Goal: Task Accomplishment & Management: Manage account settings

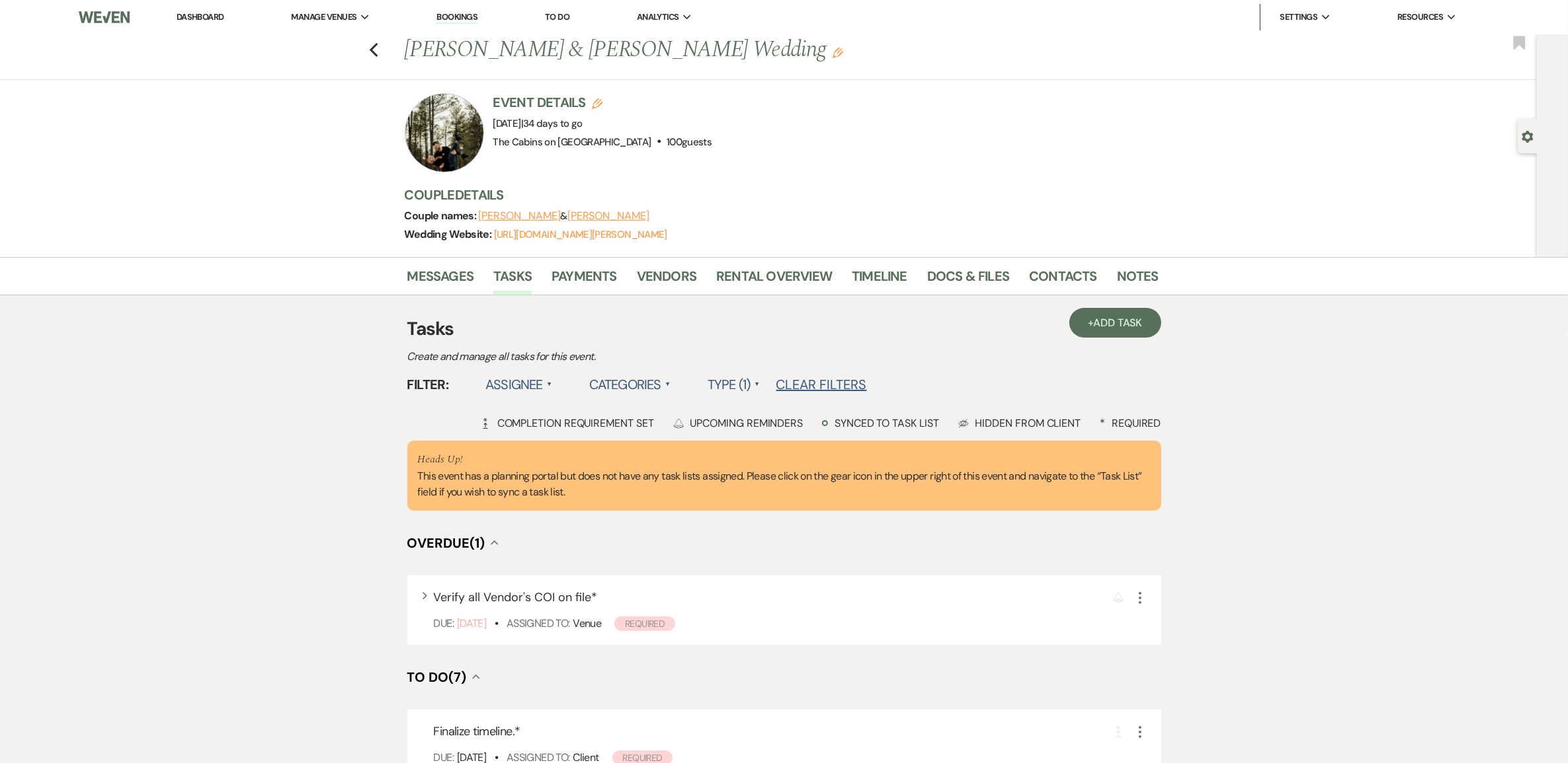
click at [202, 18] on link "Dashboard" at bounding box center [199, 17] width 47 height 12
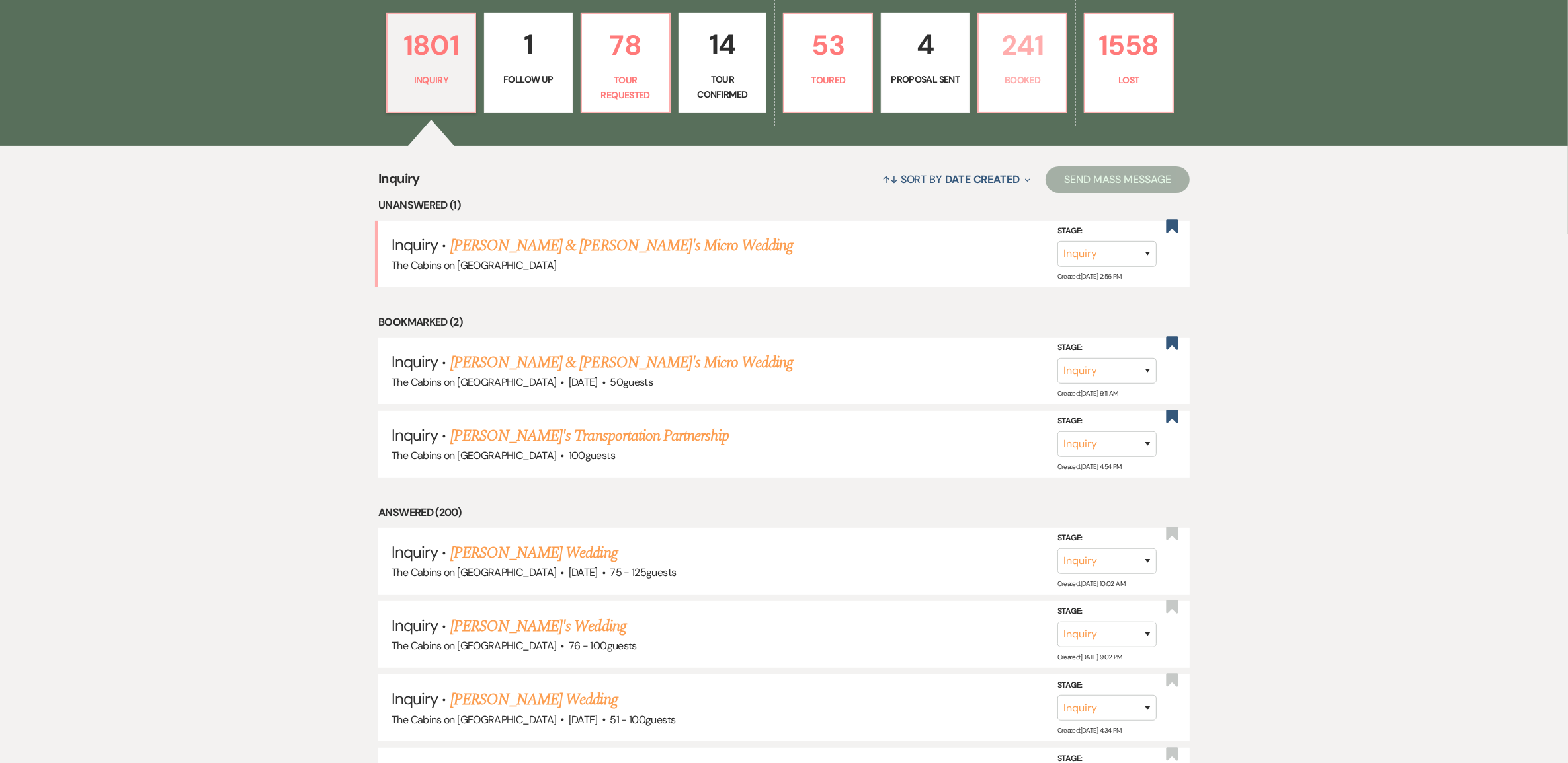
scroll to position [331, 0]
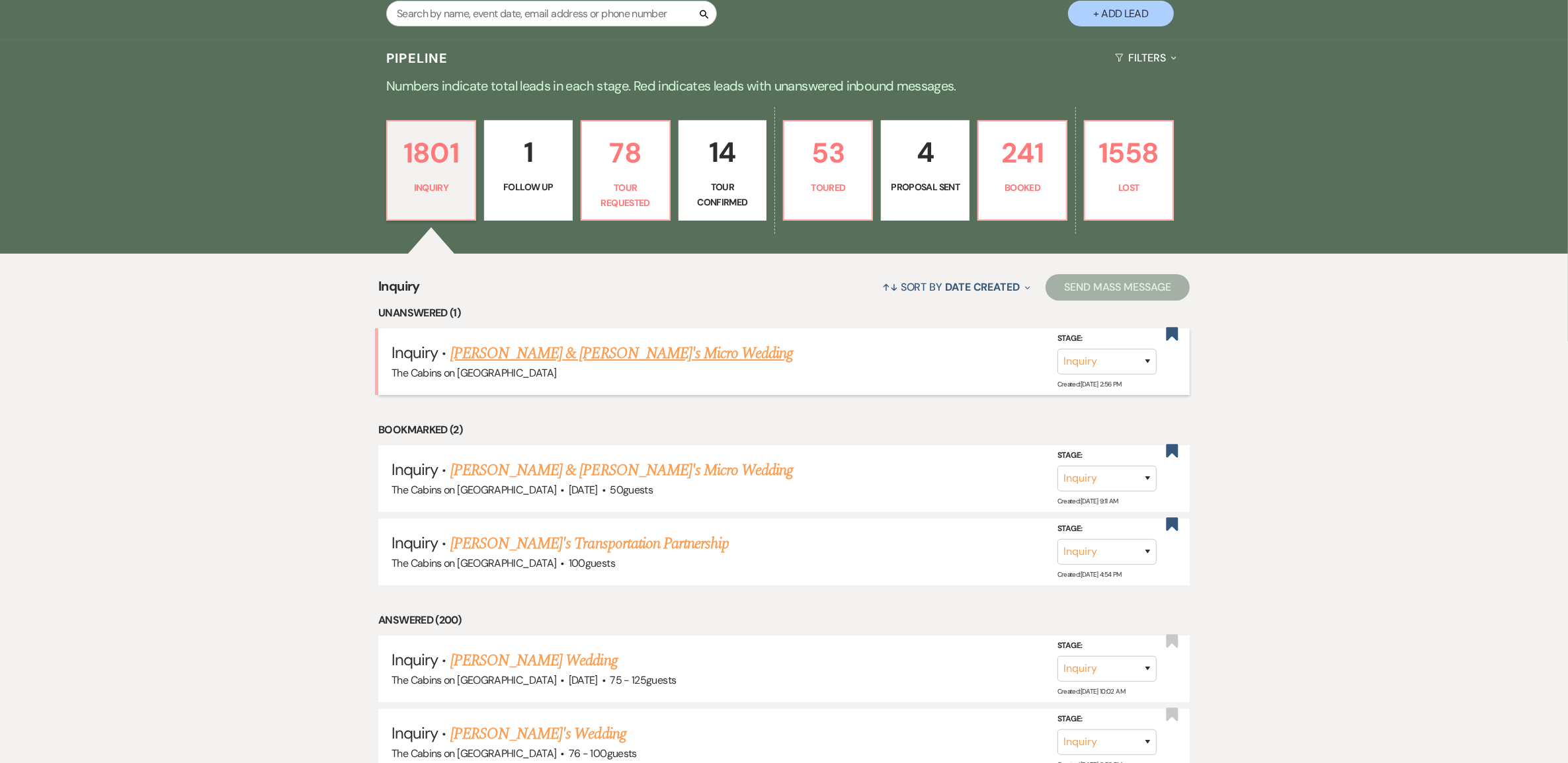
click at [577, 365] on link "[PERSON_NAME] & [PERSON_NAME]'s Micro Wedding" at bounding box center [622, 353] width 343 height 24
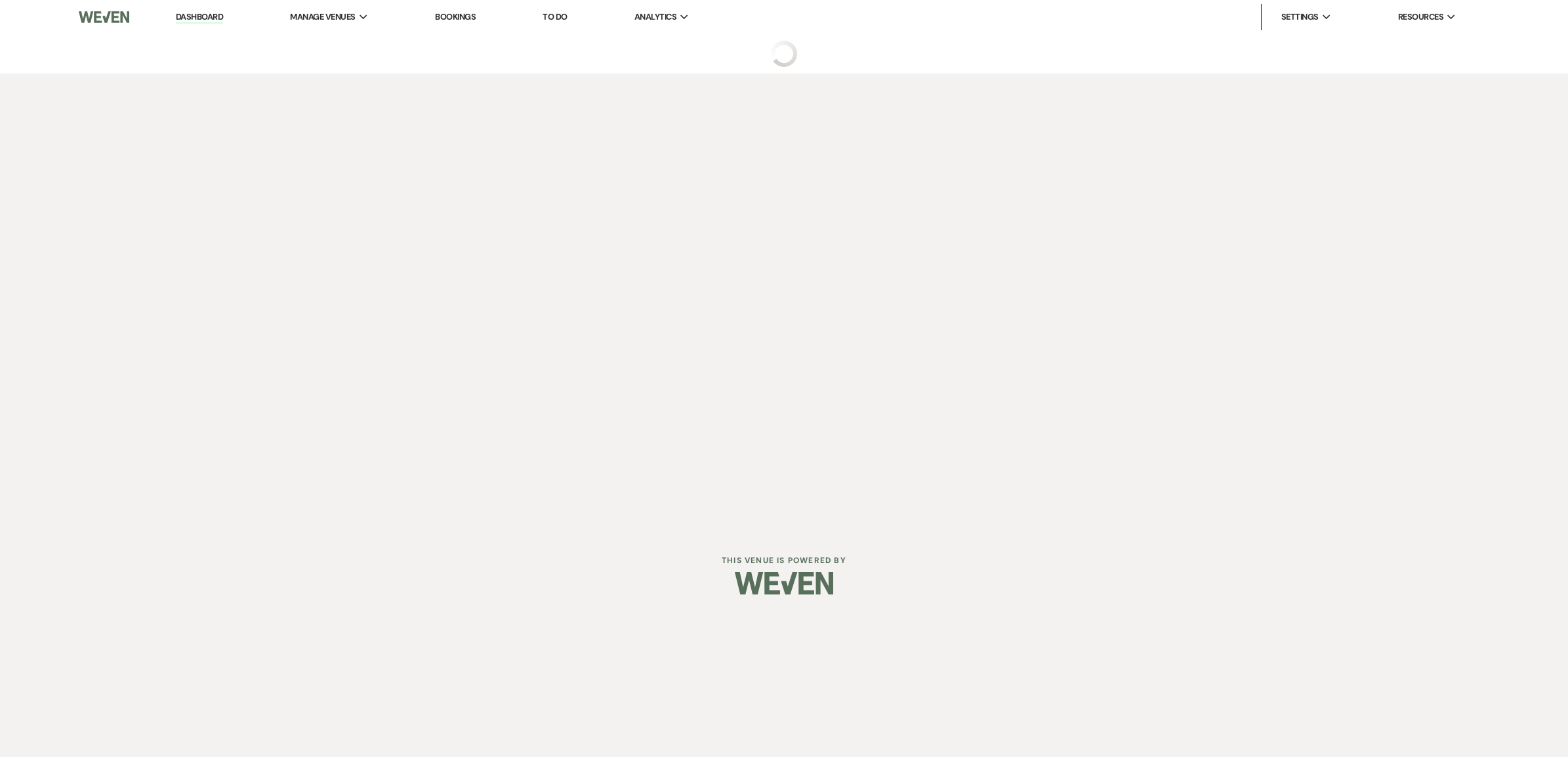
select select "15"
select select "16"
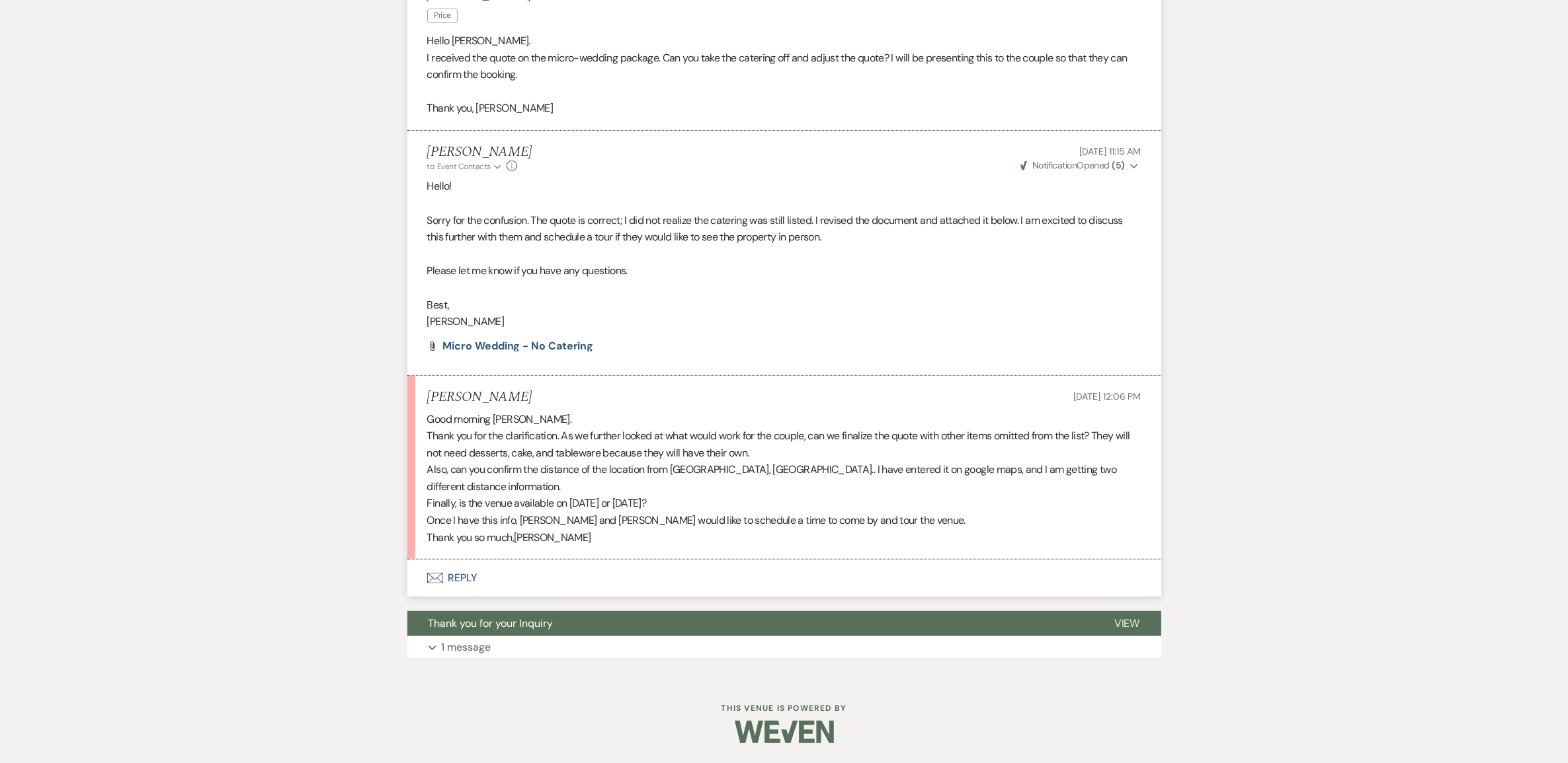
scroll to position [876, 0]
click at [490, 639] on p "1 message" at bounding box center [466, 647] width 49 height 17
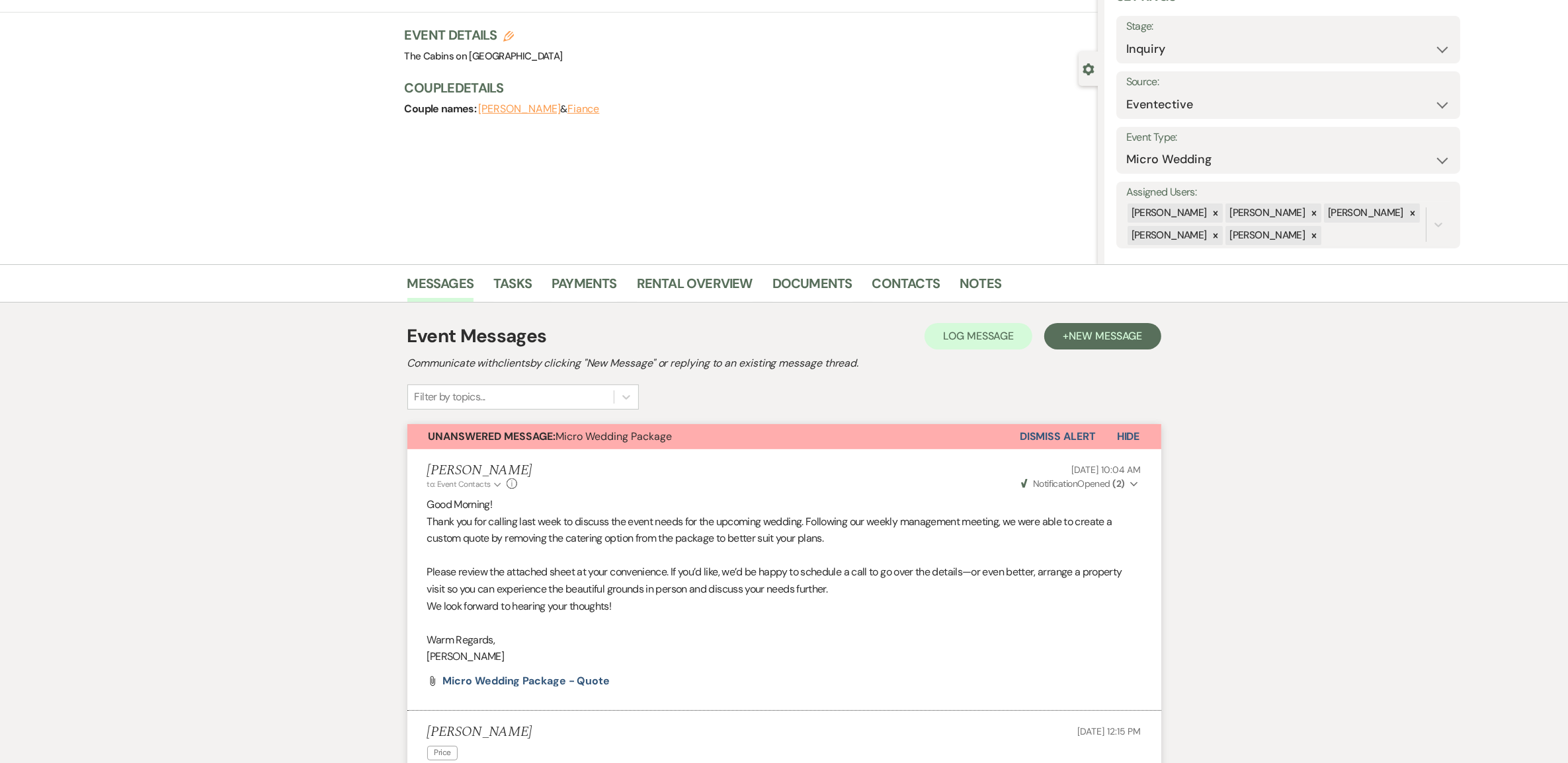
scroll to position [0, 0]
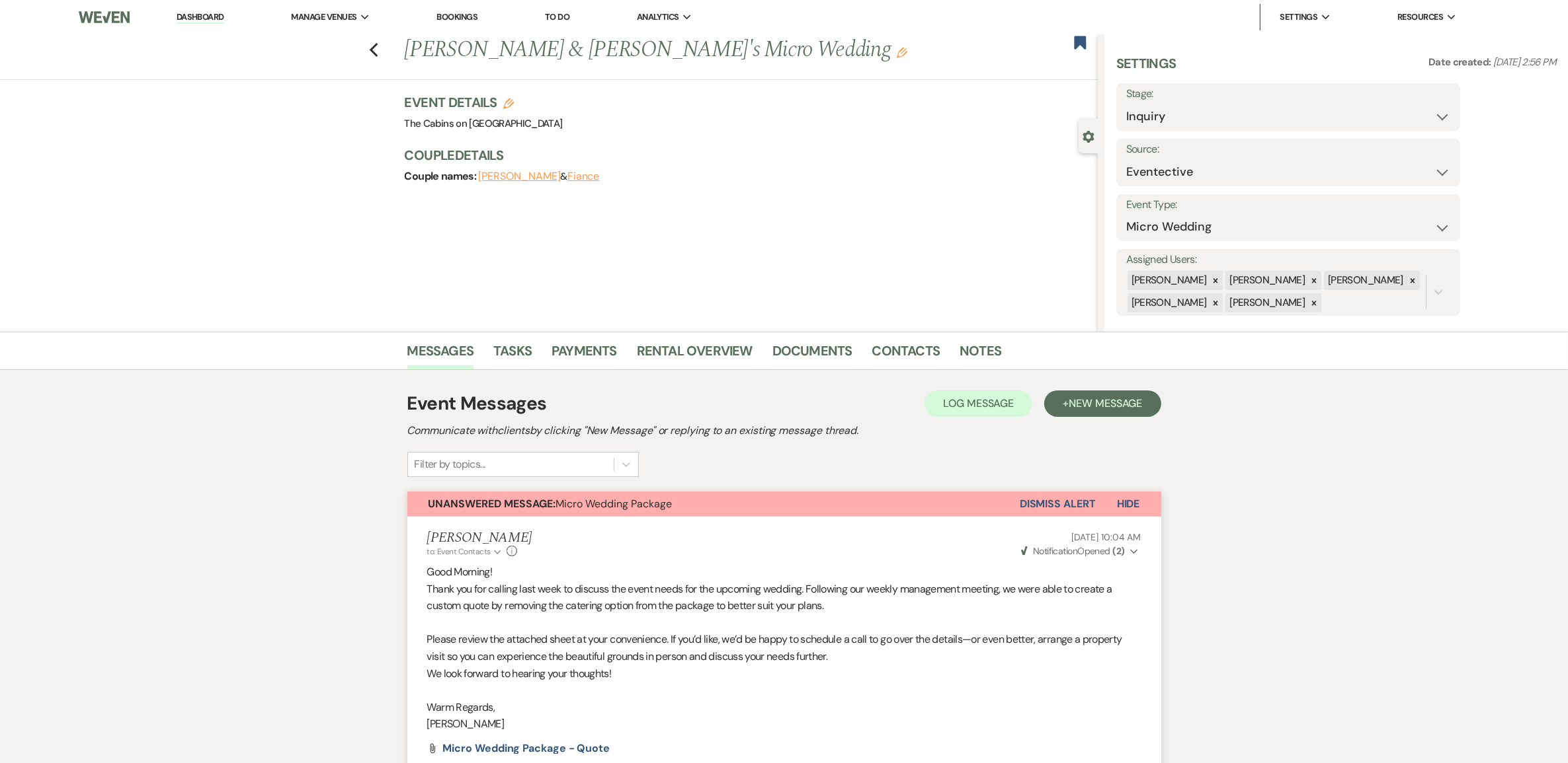
click at [214, 16] on link "Dashboard" at bounding box center [199, 18] width 47 height 13
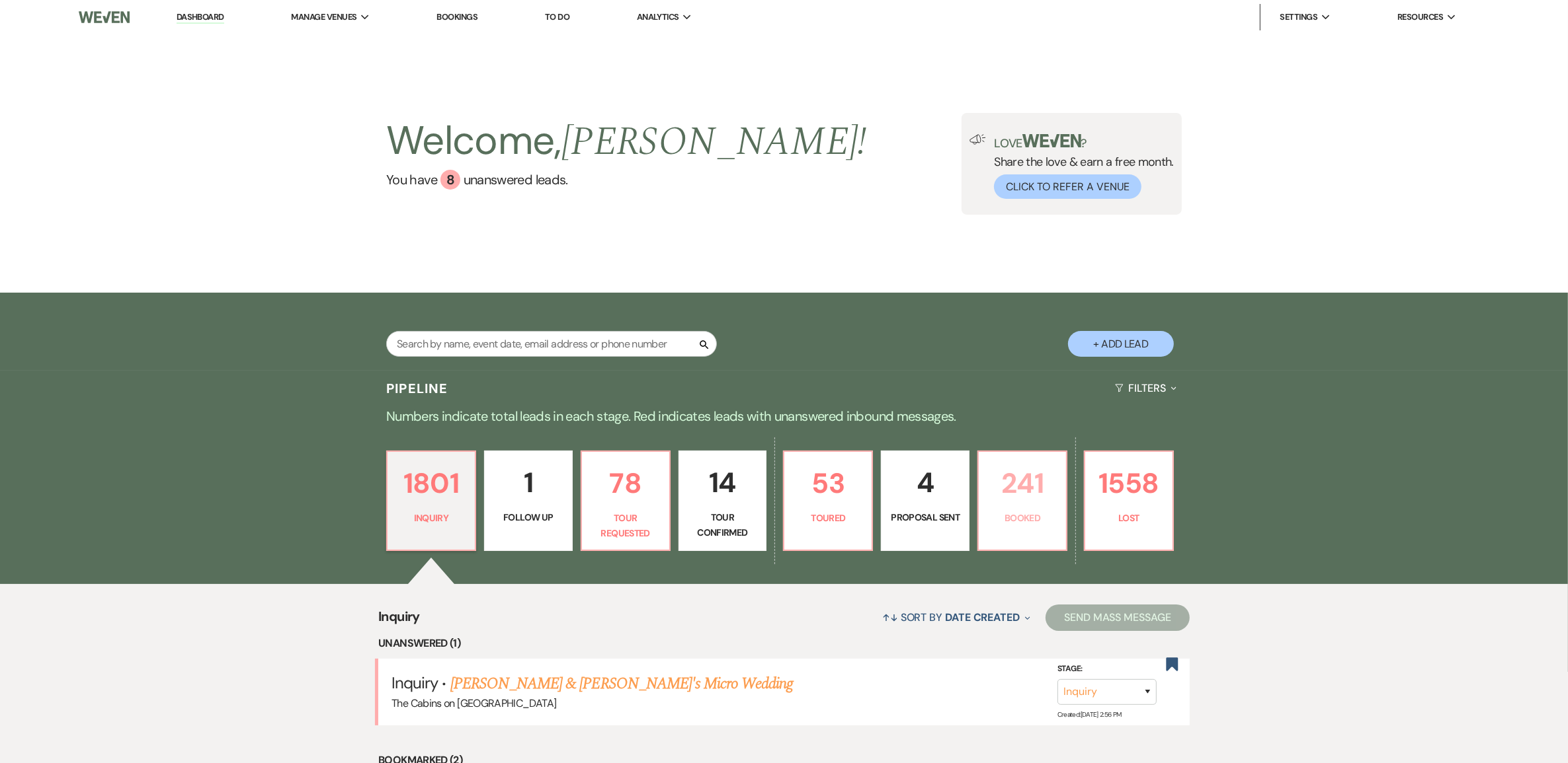
click at [1020, 506] on p "241" at bounding box center [1023, 483] width 72 height 45
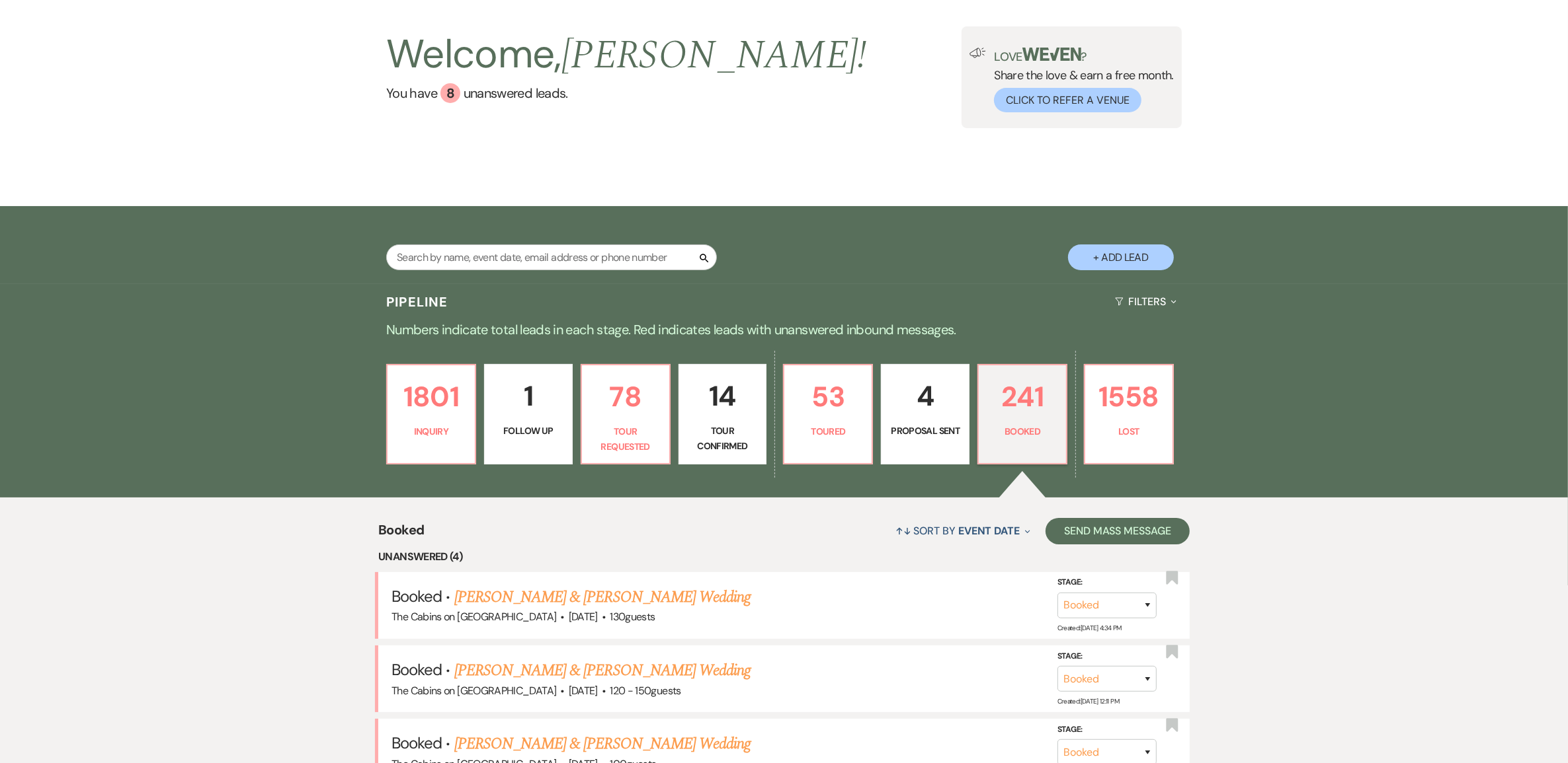
scroll to position [247, 0]
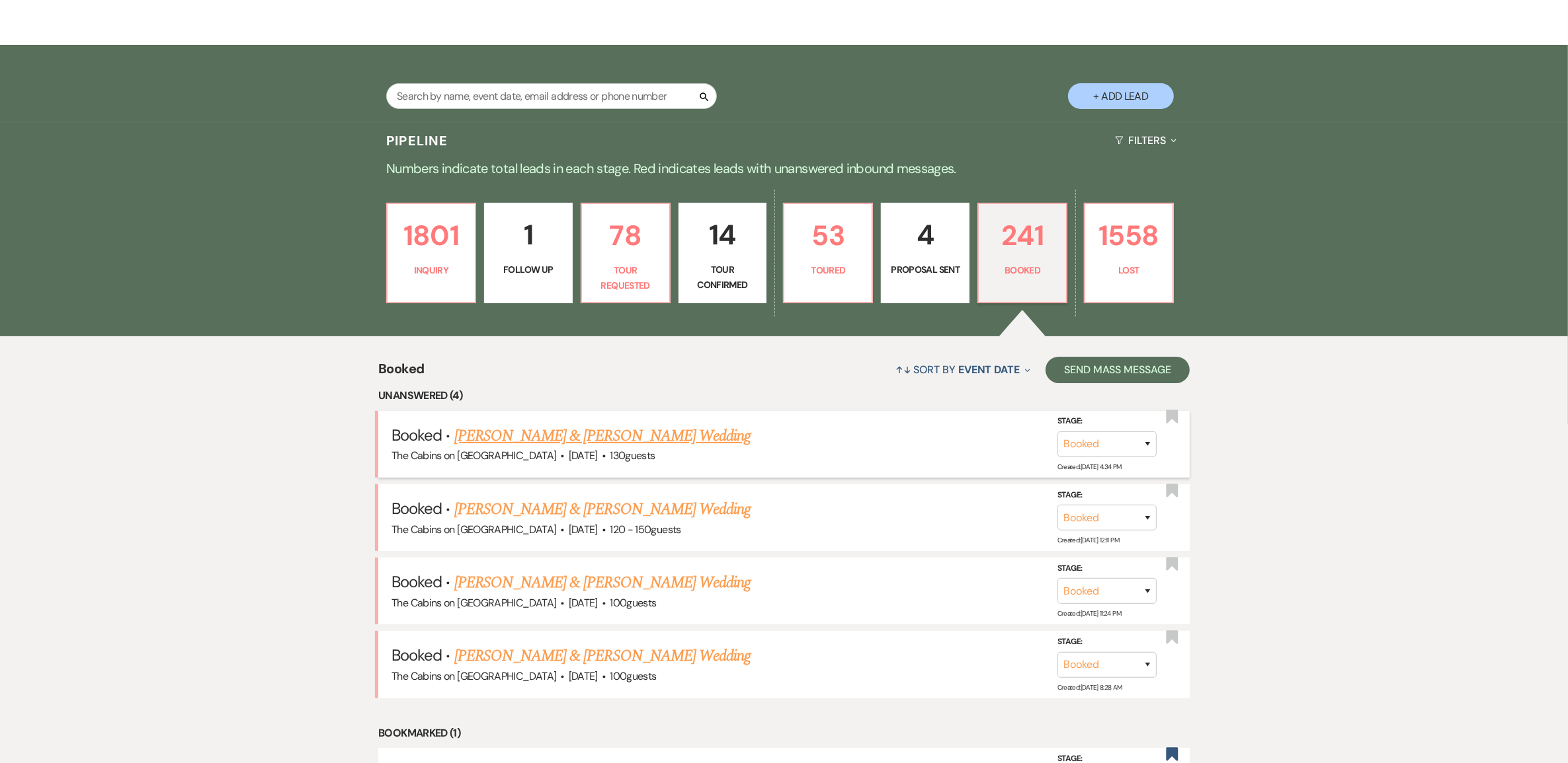
click at [592, 449] on link "[PERSON_NAME] & [PERSON_NAME] Wedding" at bounding box center [602, 436] width 296 height 24
click at [547, 522] on link "[PERSON_NAME] & [PERSON_NAME] Wedding" at bounding box center [602, 509] width 296 height 24
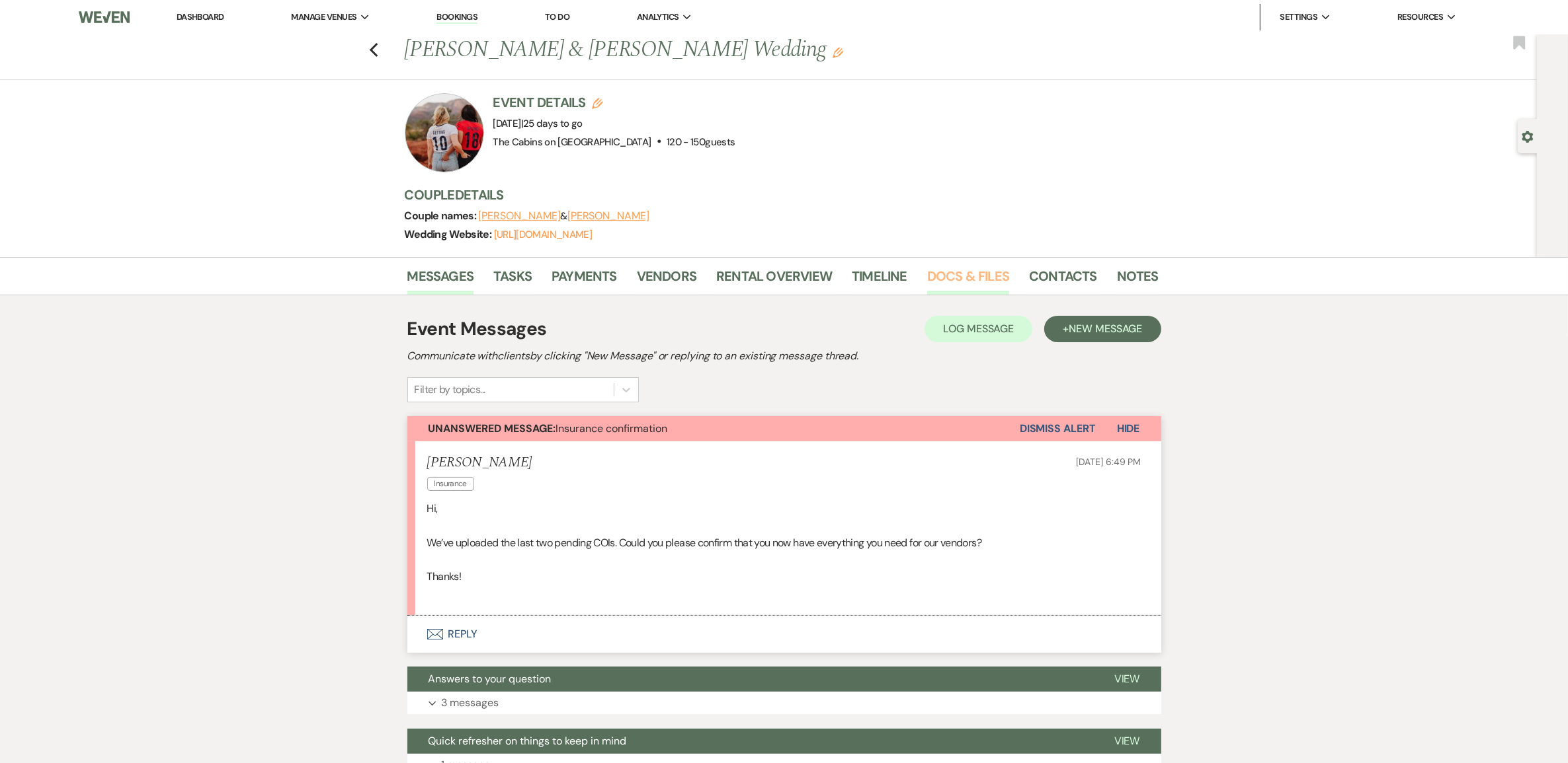
click at [949, 289] on link "Docs & Files" at bounding box center [968, 280] width 82 height 29
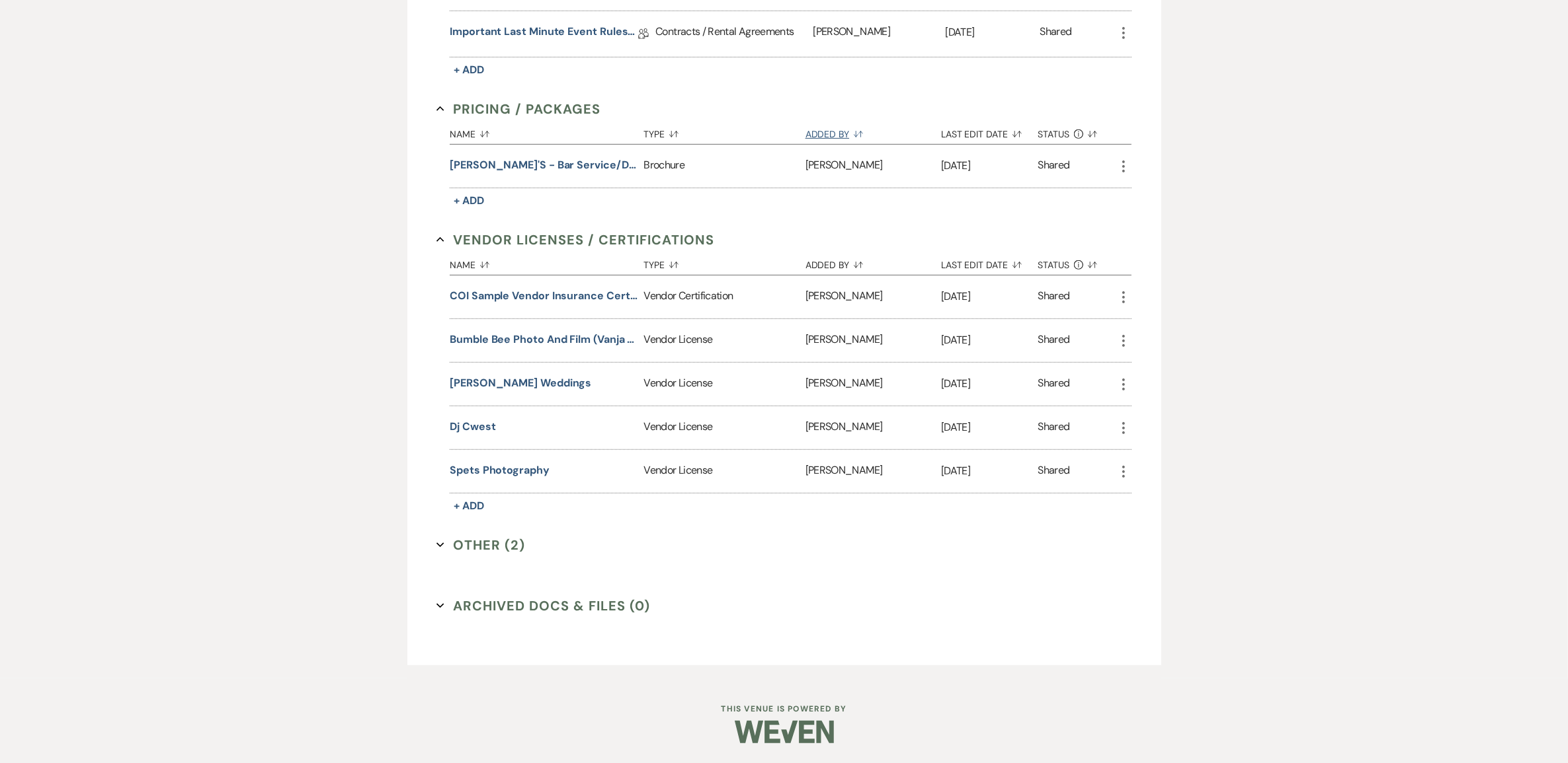
scroll to position [826, 0]
click at [484, 435] on button "Dj Cwest" at bounding box center [472, 427] width 46 height 16
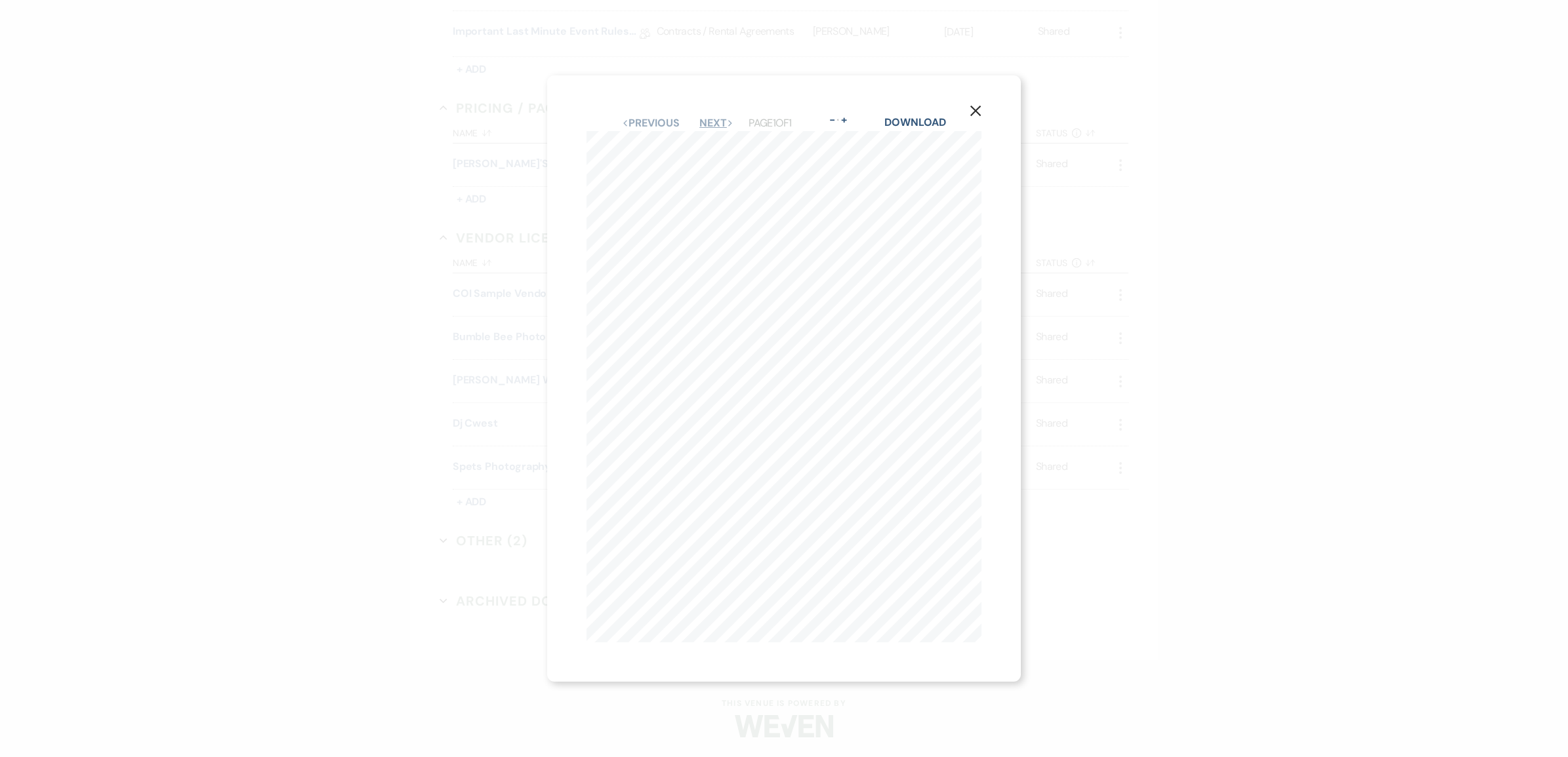
click at [725, 118] on button "Next Next" at bounding box center [717, 123] width 34 height 11
click at [945, 352] on button "X" at bounding box center [955, 358] width 20 height 23
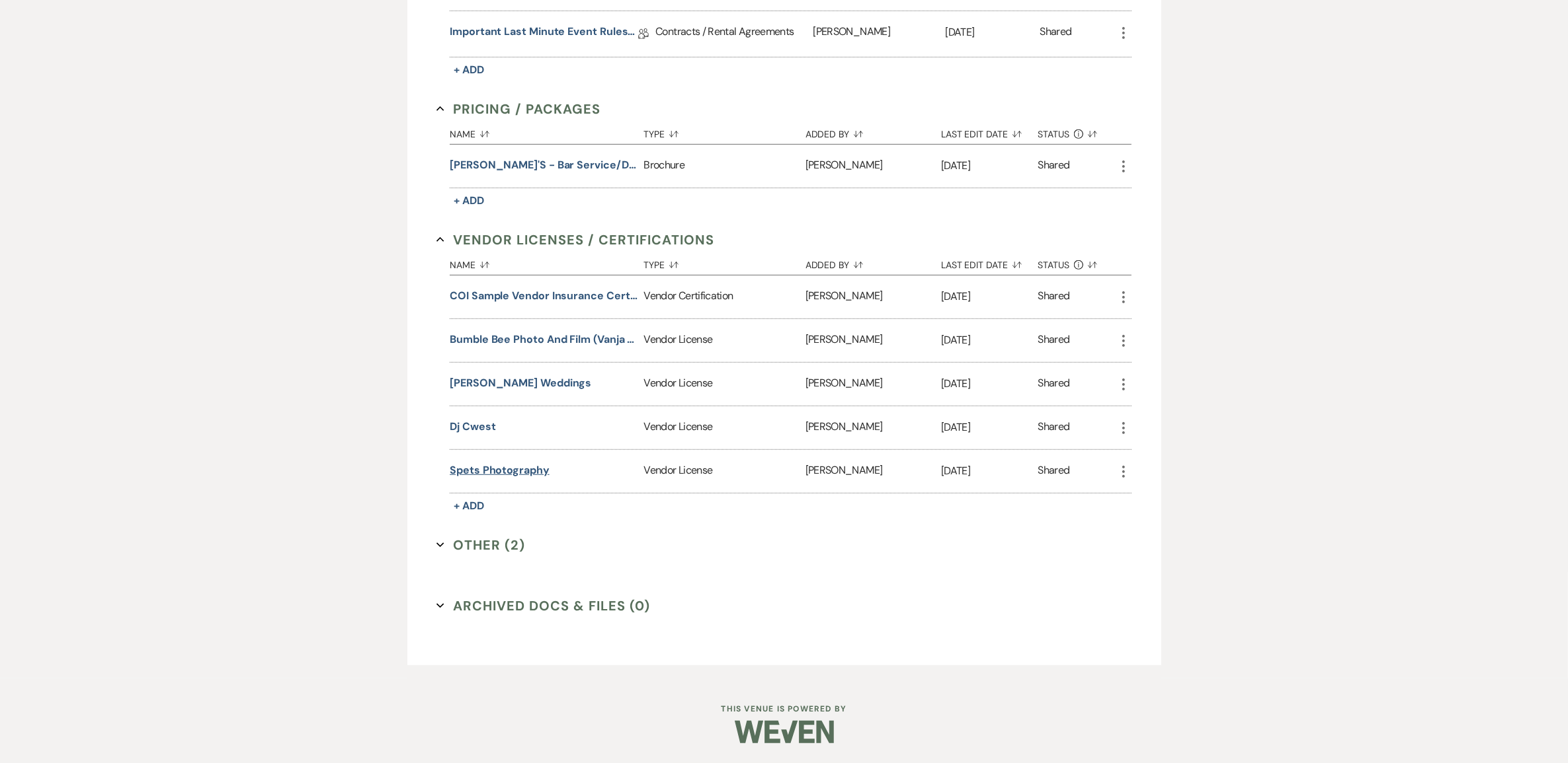
click at [550, 479] on button "Spets Photography" at bounding box center [500, 471] width 100 height 16
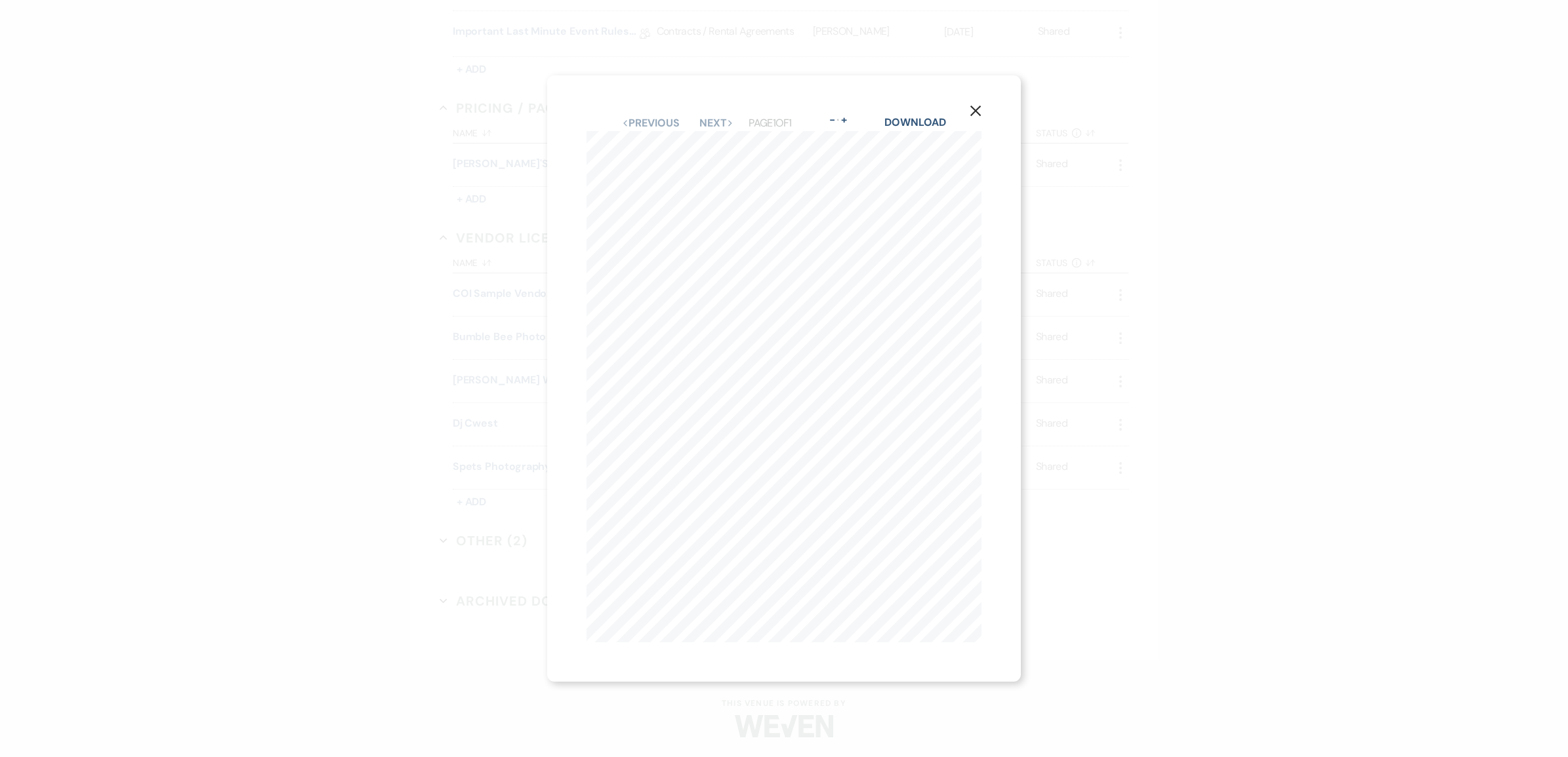
click at [978, 109] on icon "X" at bounding box center [975, 110] width 12 height 12
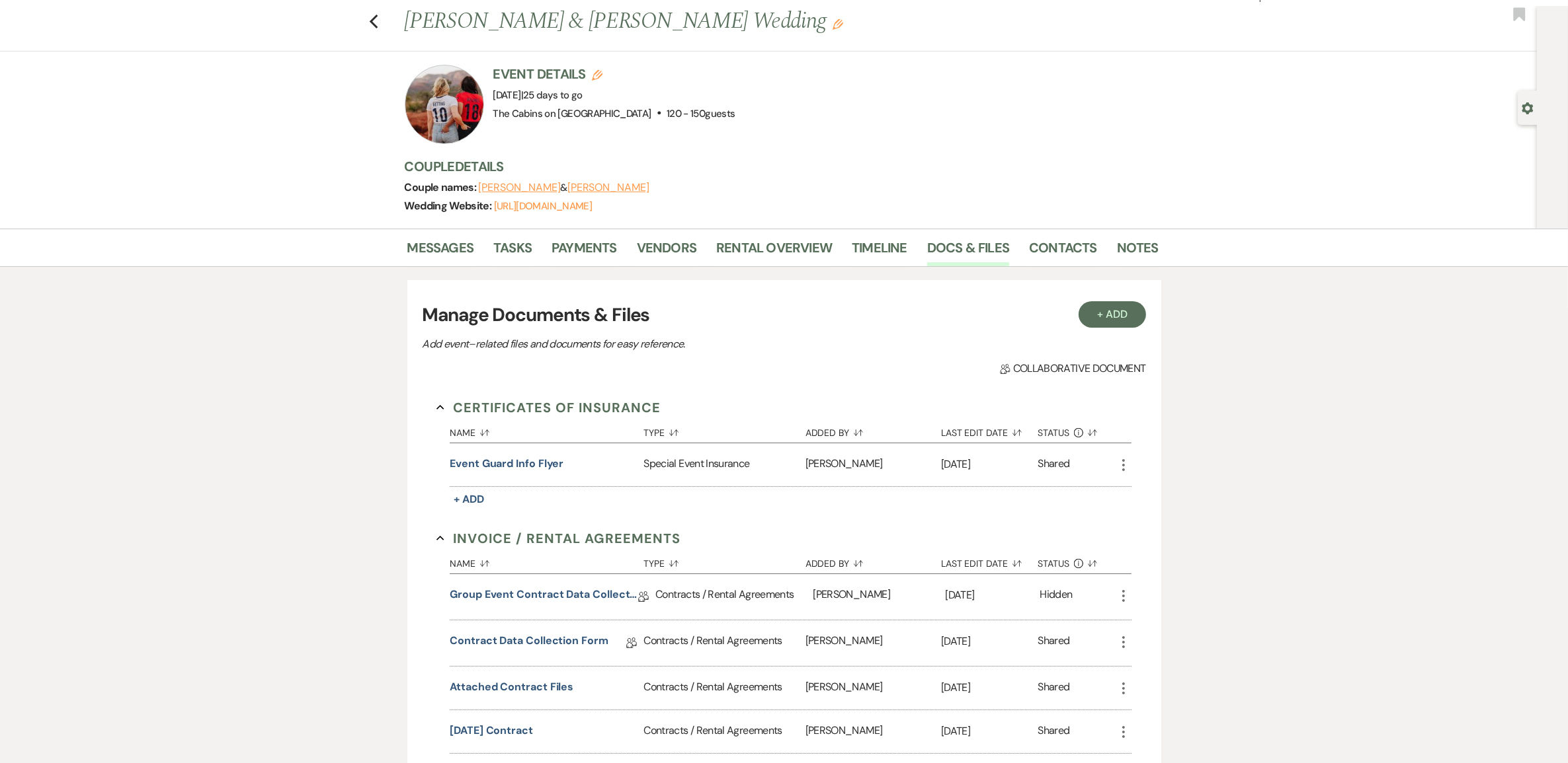
scroll to position [0, 0]
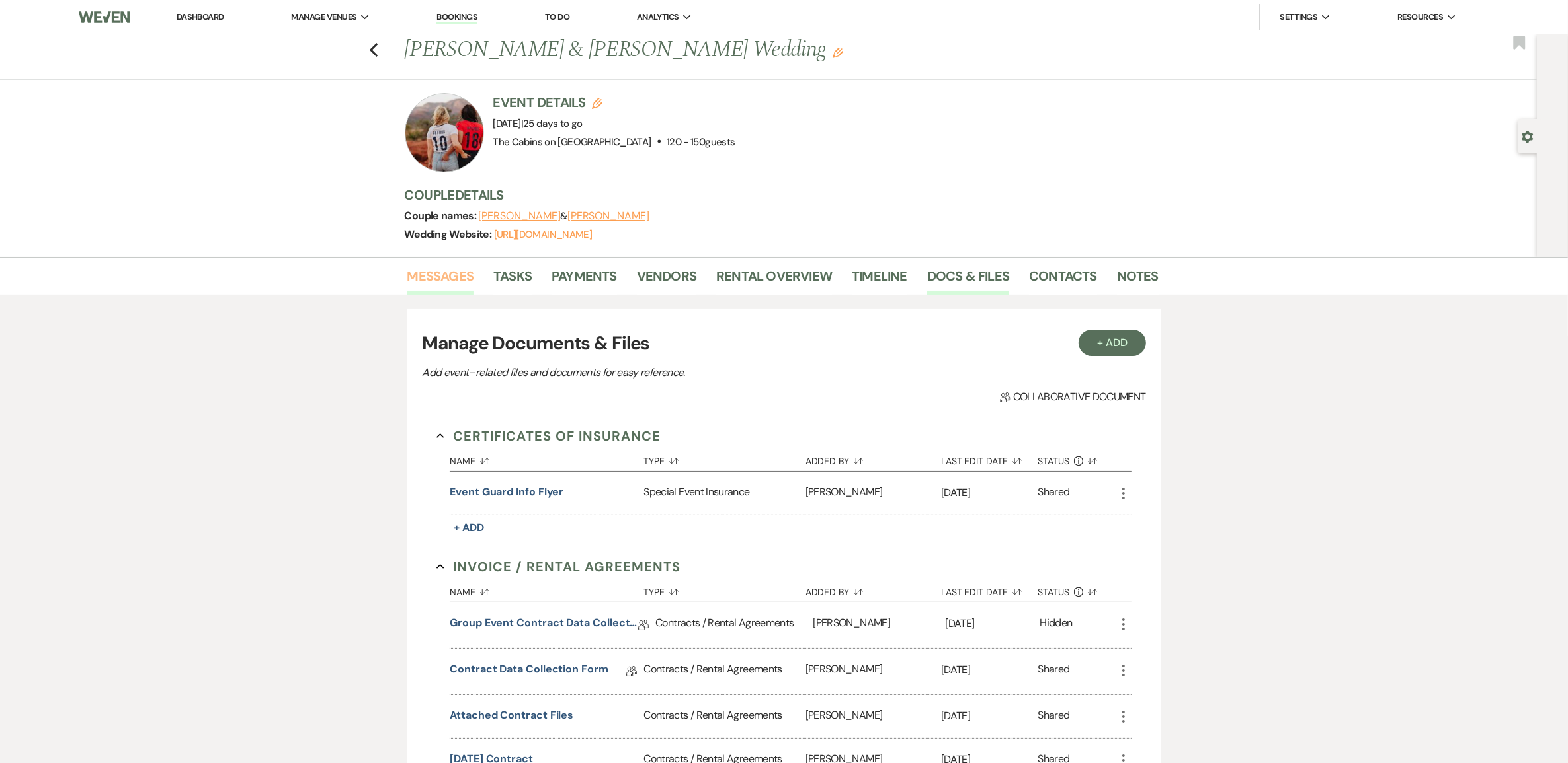
click at [448, 295] on link "Messages" at bounding box center [441, 280] width 67 height 29
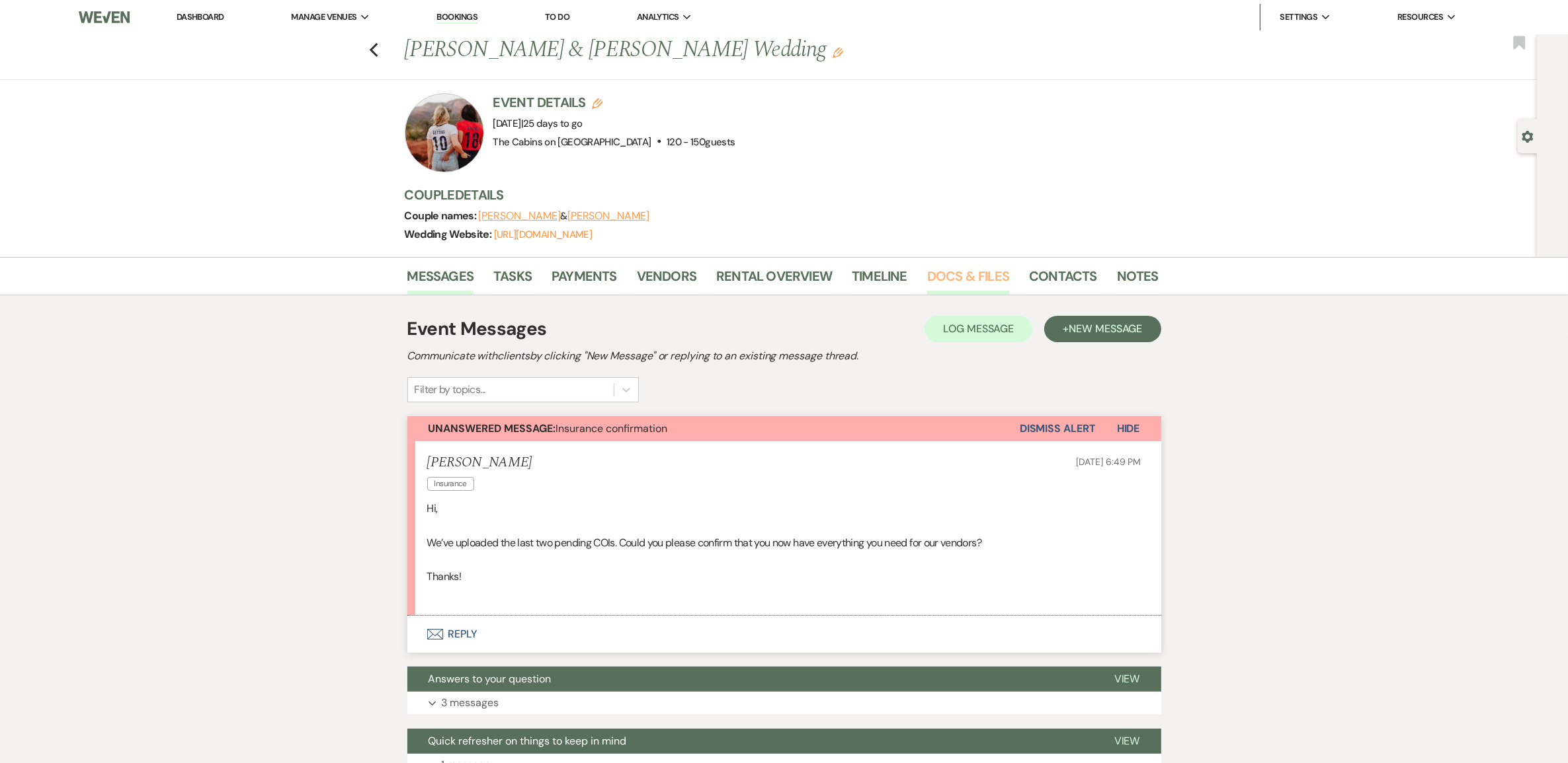
click at [948, 295] on link "Docs & Files" at bounding box center [968, 280] width 82 height 29
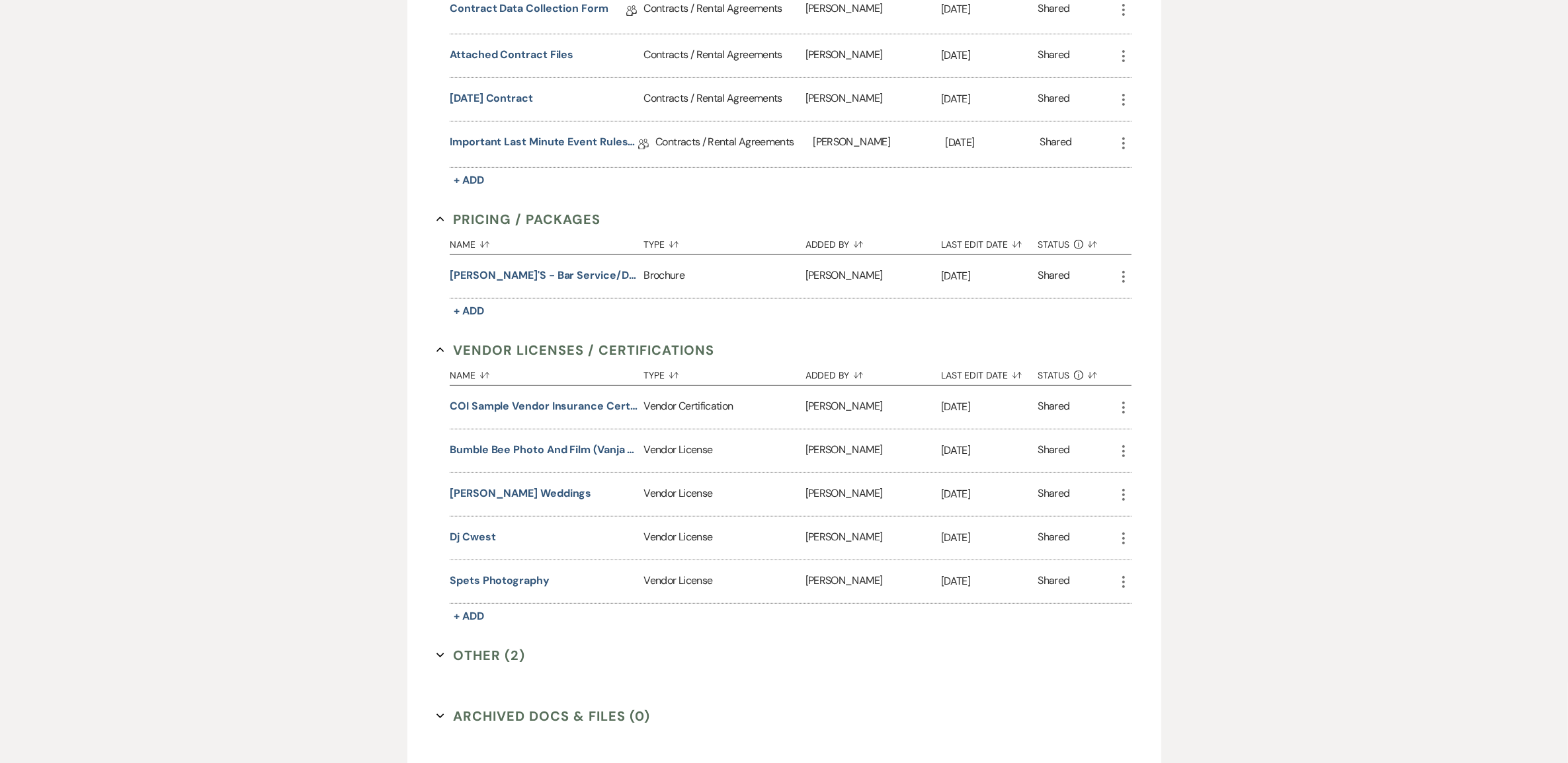
scroll to position [826, 0]
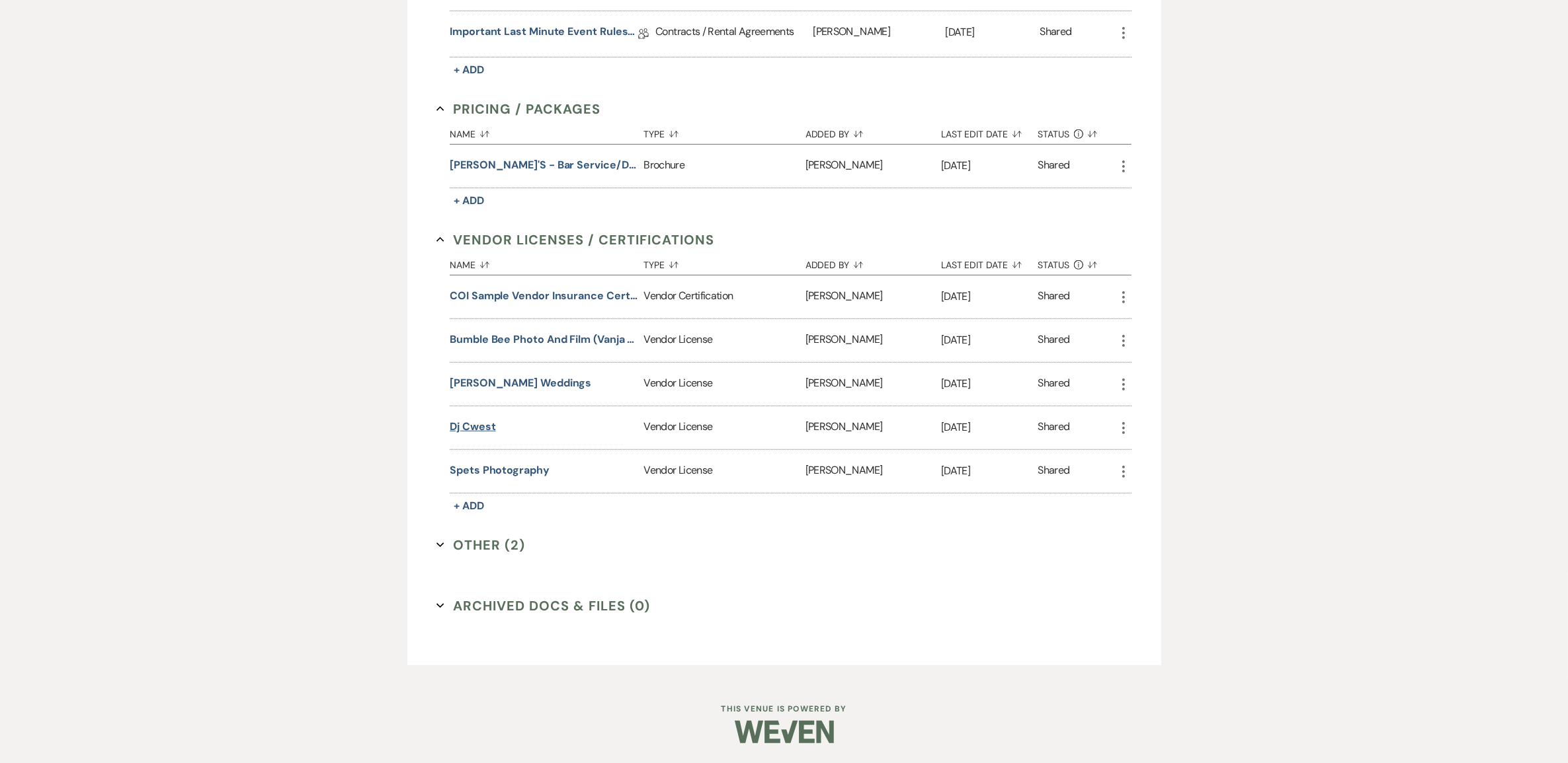
click at [470, 435] on button "Dj Cwest" at bounding box center [472, 427] width 46 height 16
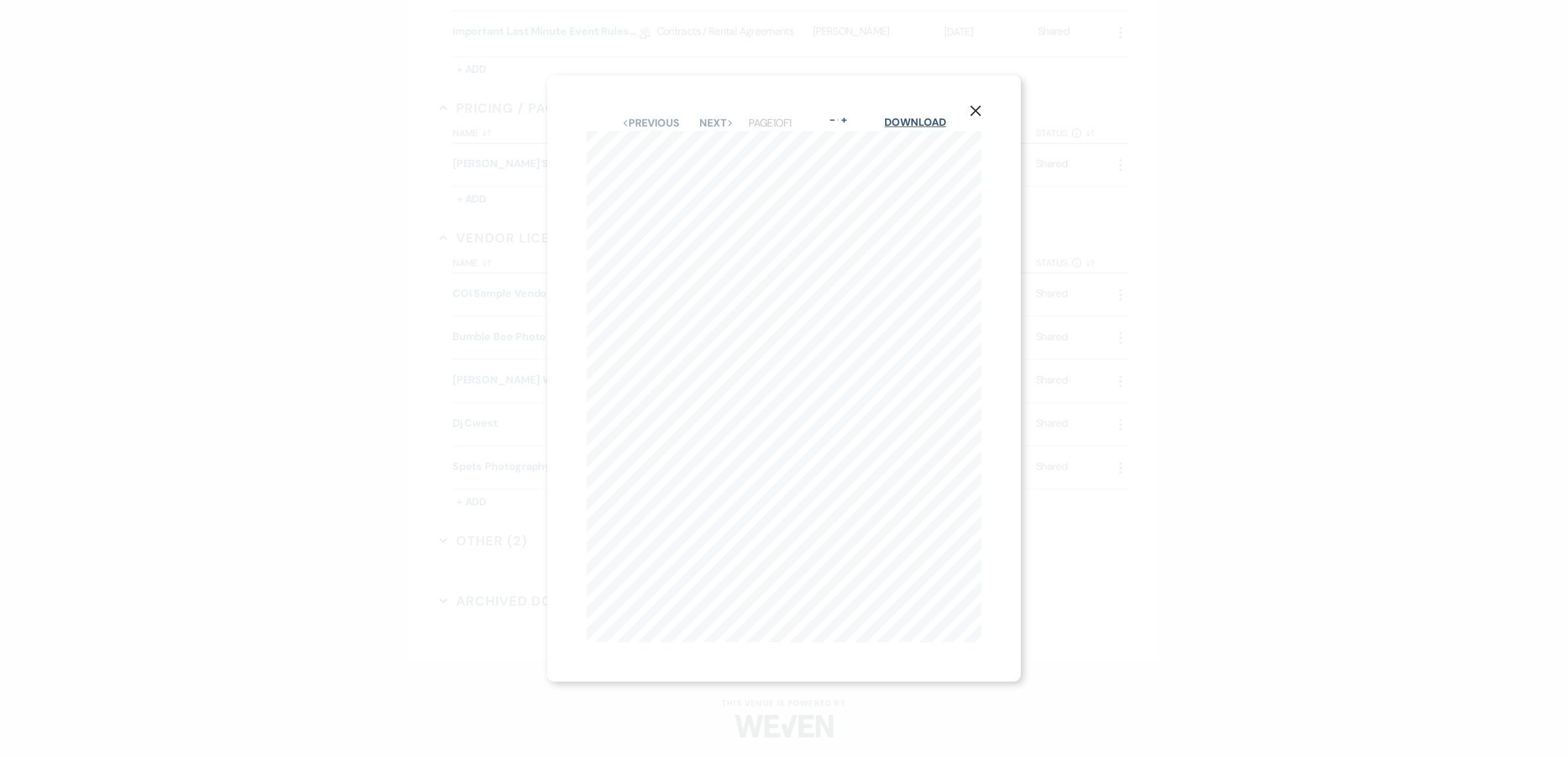
click at [911, 118] on link "Download" at bounding box center [914, 122] width 61 height 14
click at [982, 105] on icon "X" at bounding box center [975, 110] width 12 height 12
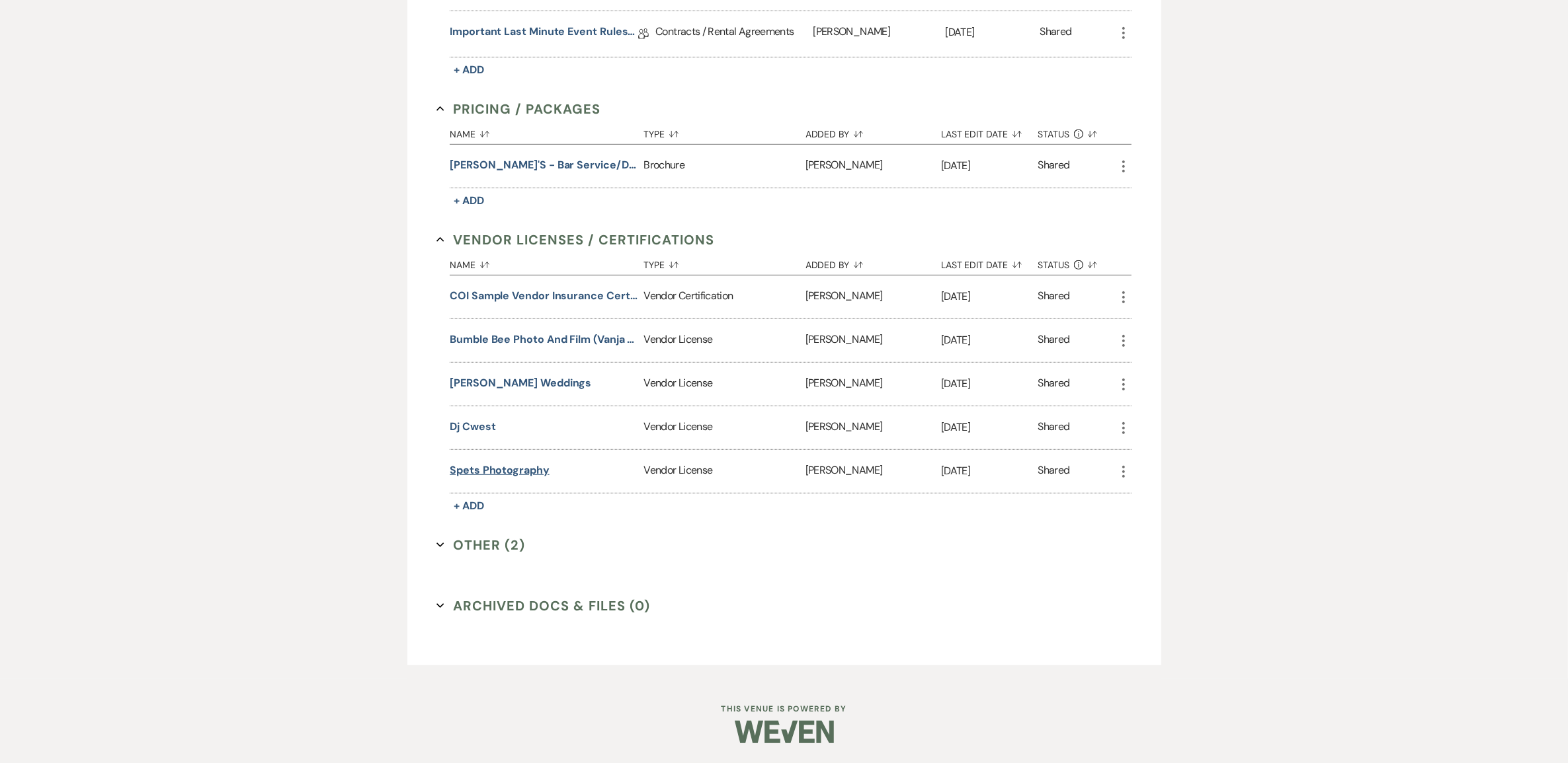
click at [527, 479] on button "Spets Photography" at bounding box center [500, 471] width 100 height 16
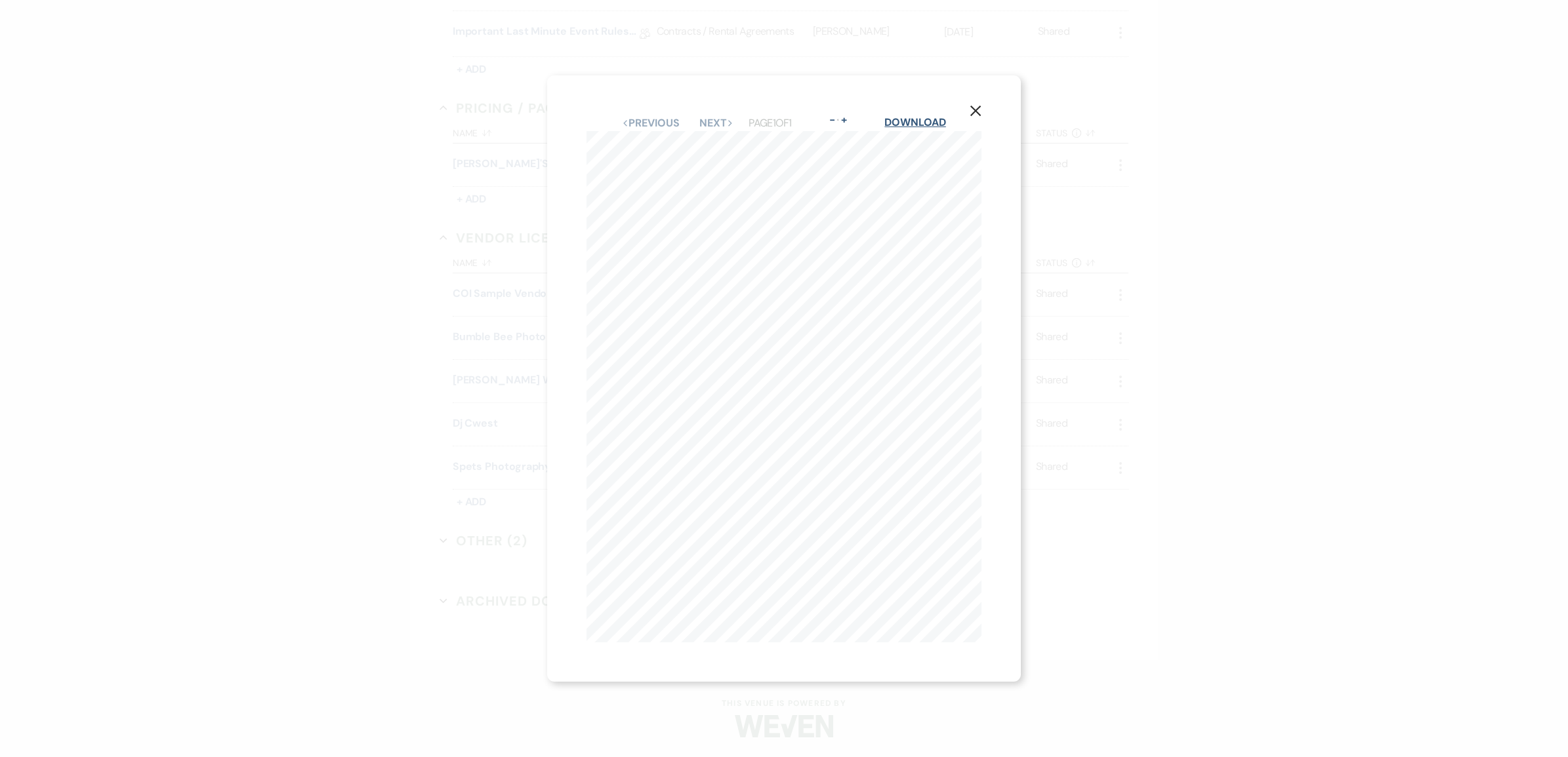
click at [944, 121] on link "Download" at bounding box center [914, 122] width 61 height 14
click at [985, 99] on button "X" at bounding box center [976, 111] width 20 height 23
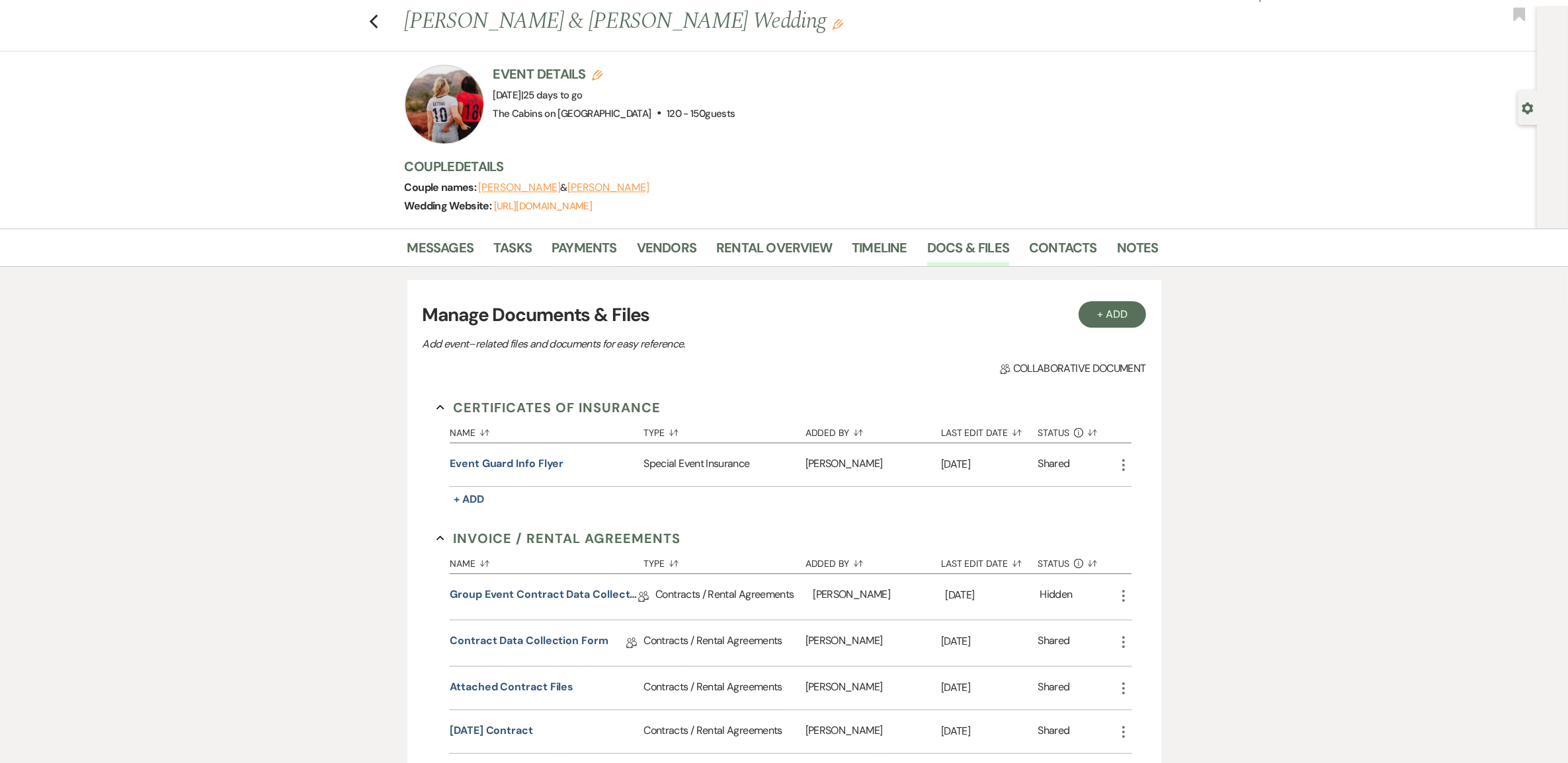
scroll to position [0, 0]
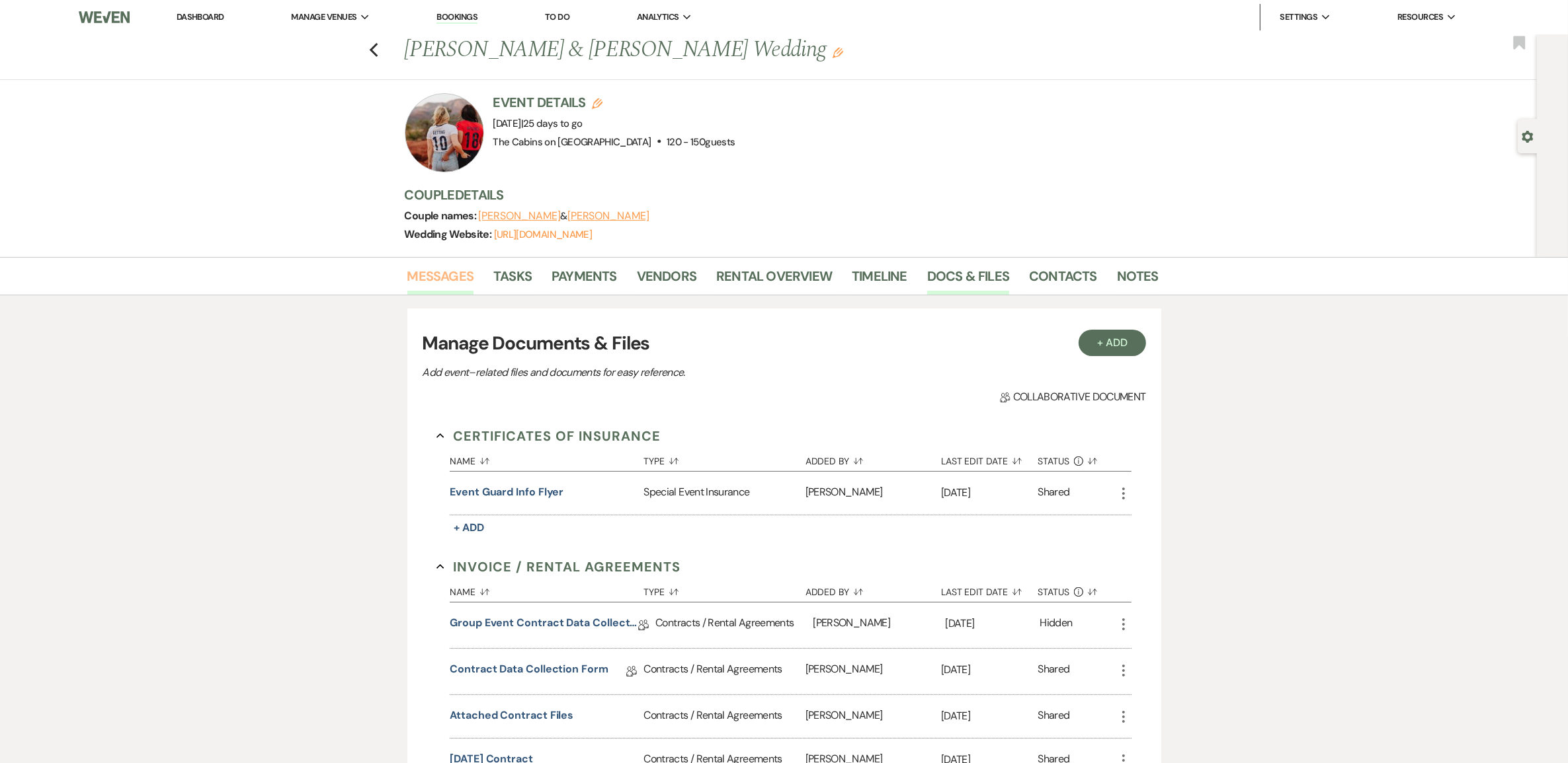
click at [445, 290] on link "Messages" at bounding box center [441, 280] width 67 height 29
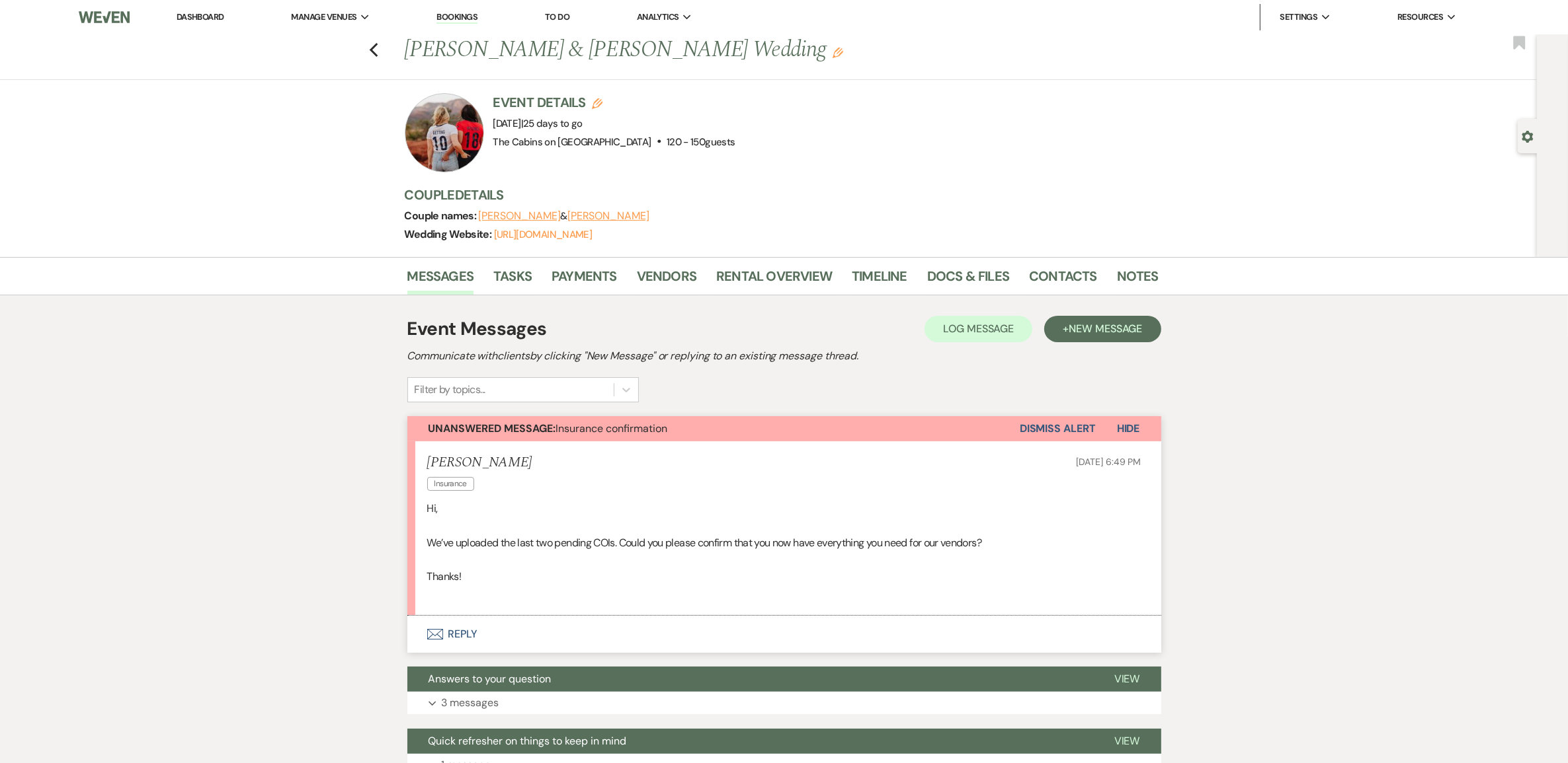
click at [1042, 441] on button "Dismiss Alert" at bounding box center [1058, 429] width 76 height 25
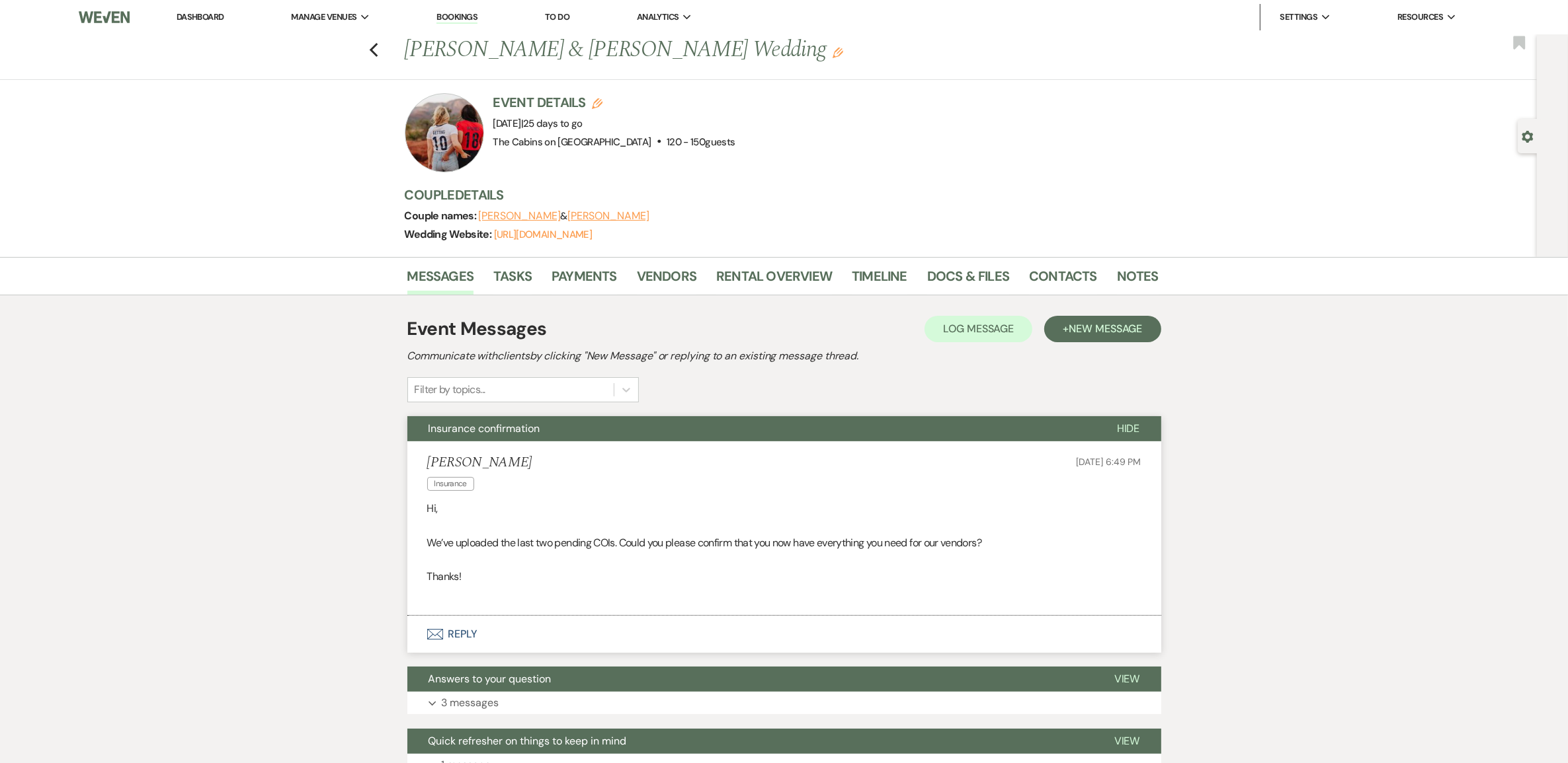
click at [215, 19] on link "Dashboard" at bounding box center [199, 17] width 47 height 12
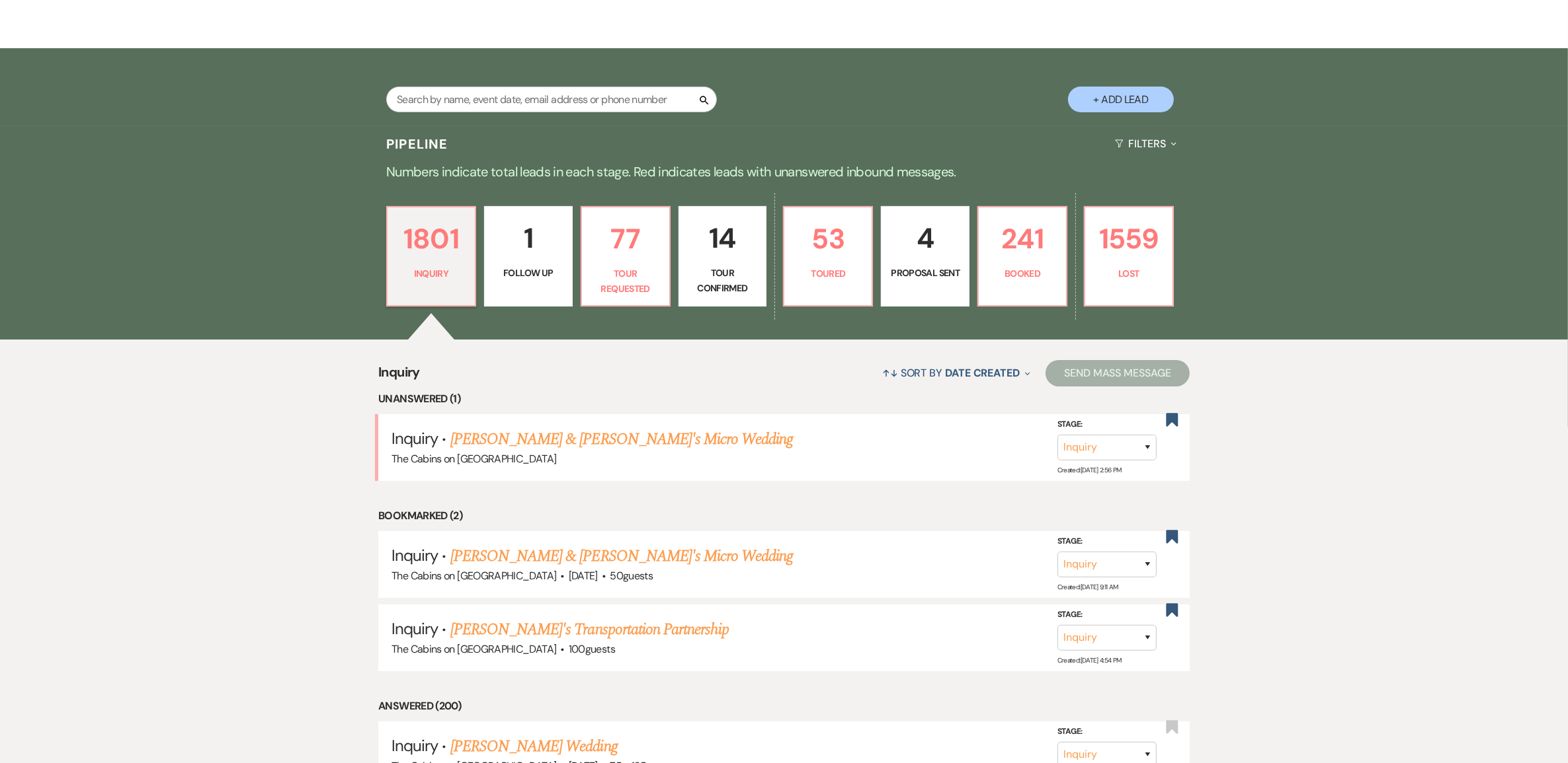
scroll to position [247, 0]
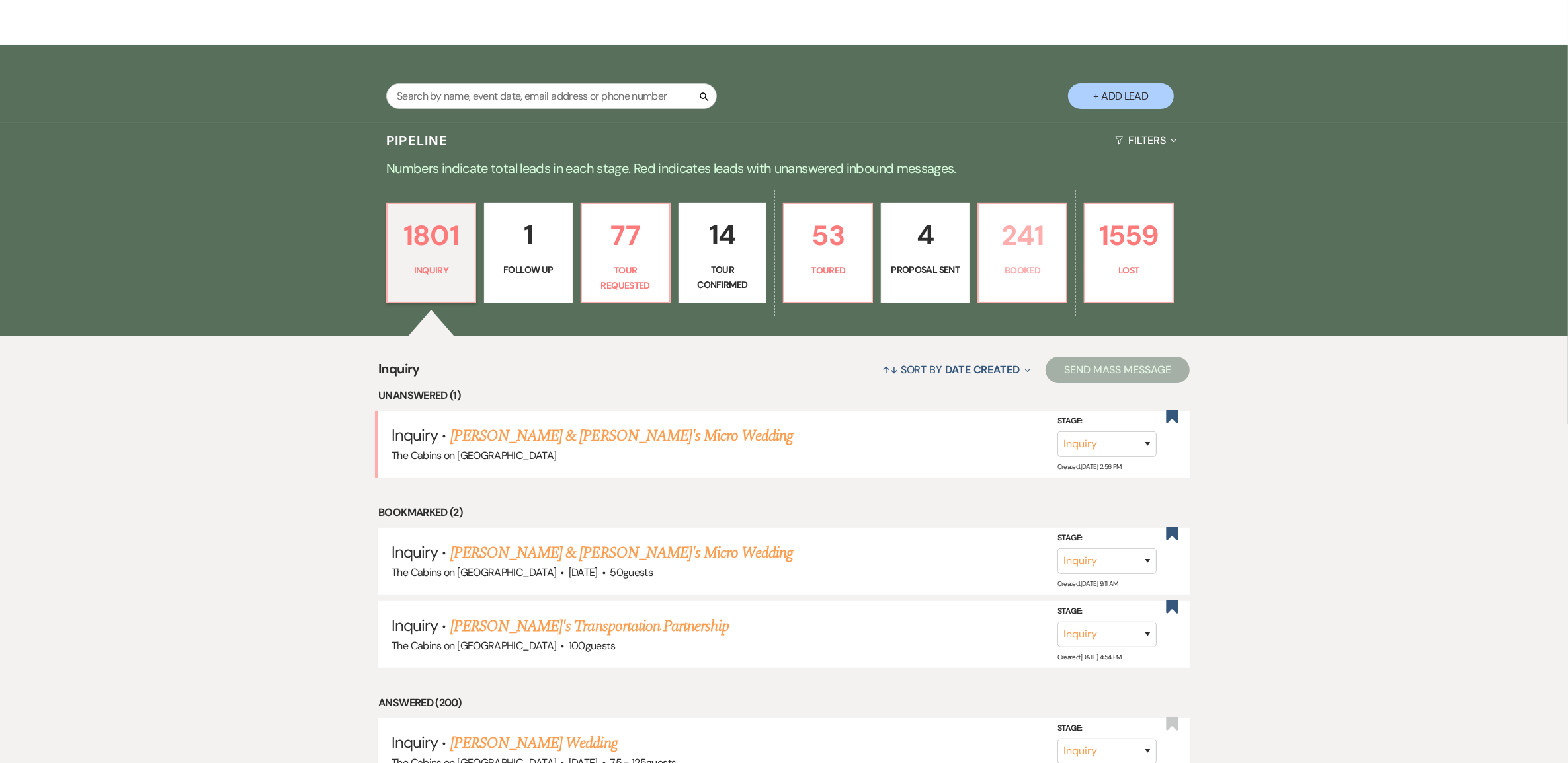
click at [991, 257] on p "241" at bounding box center [1023, 236] width 72 height 45
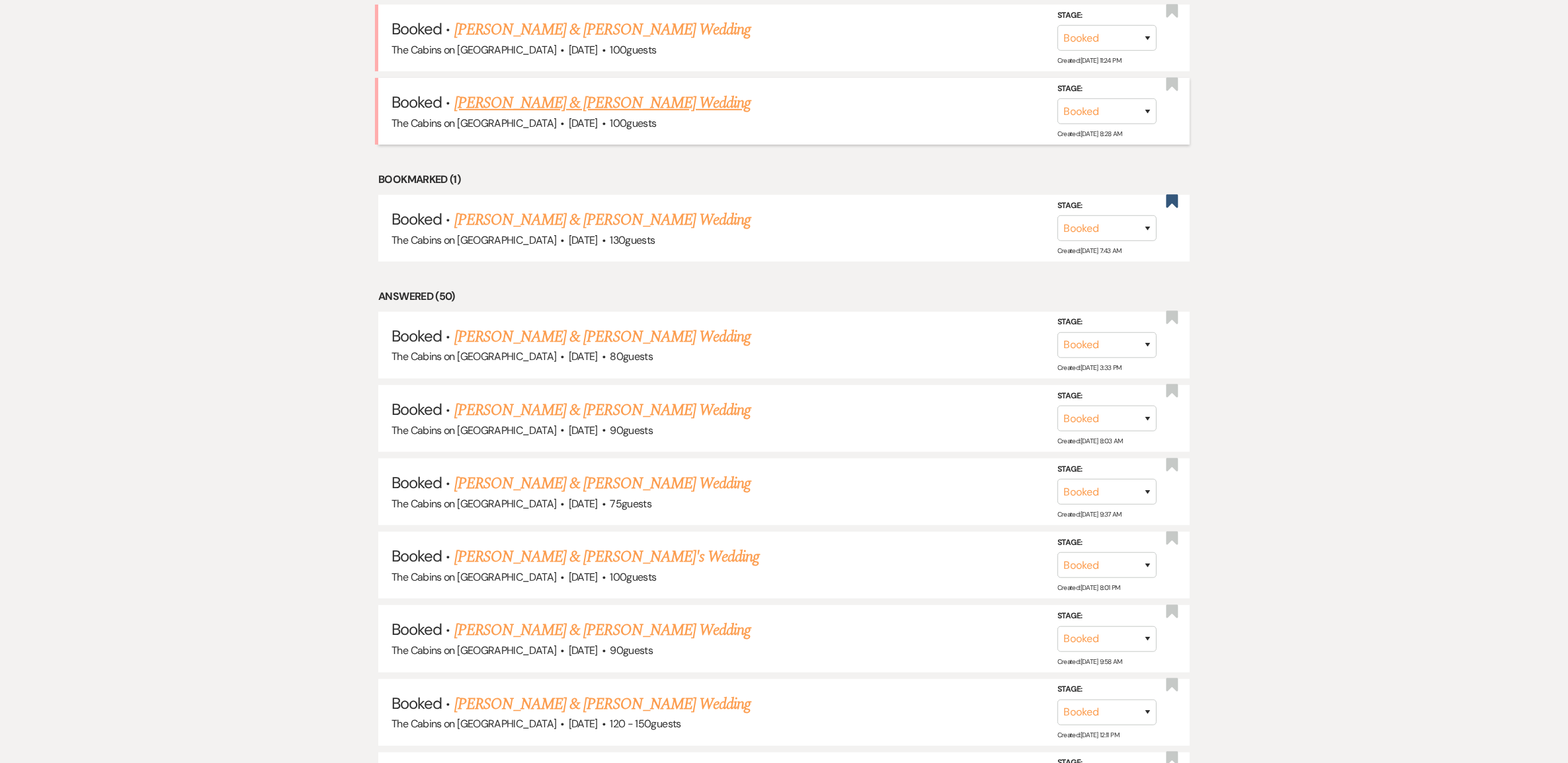
scroll to position [743, 0]
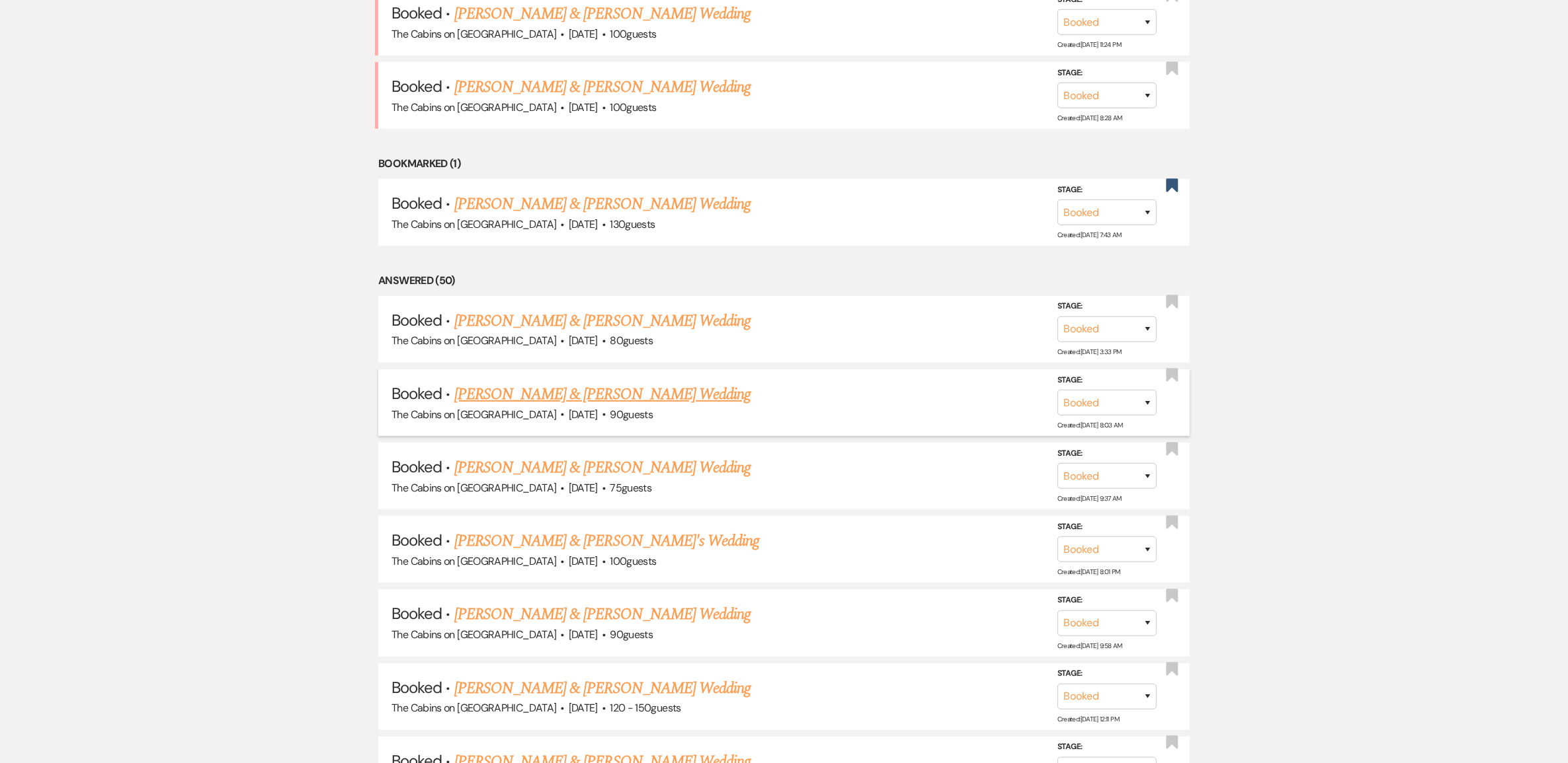
click at [598, 407] on link "[PERSON_NAME] & [PERSON_NAME] Wedding" at bounding box center [602, 394] width 296 height 24
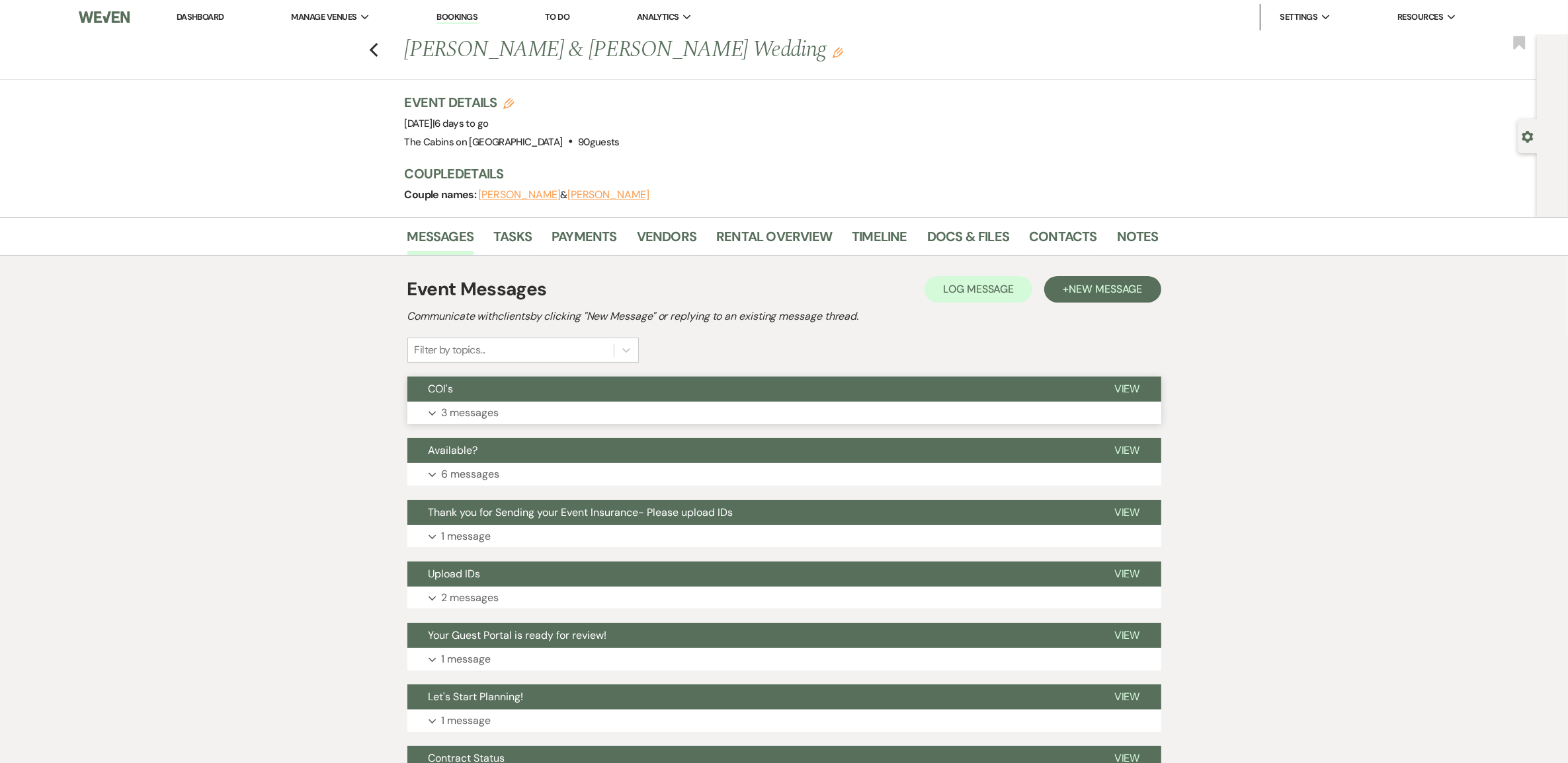
click at [475, 422] on p "3 messages" at bounding box center [470, 413] width 57 height 17
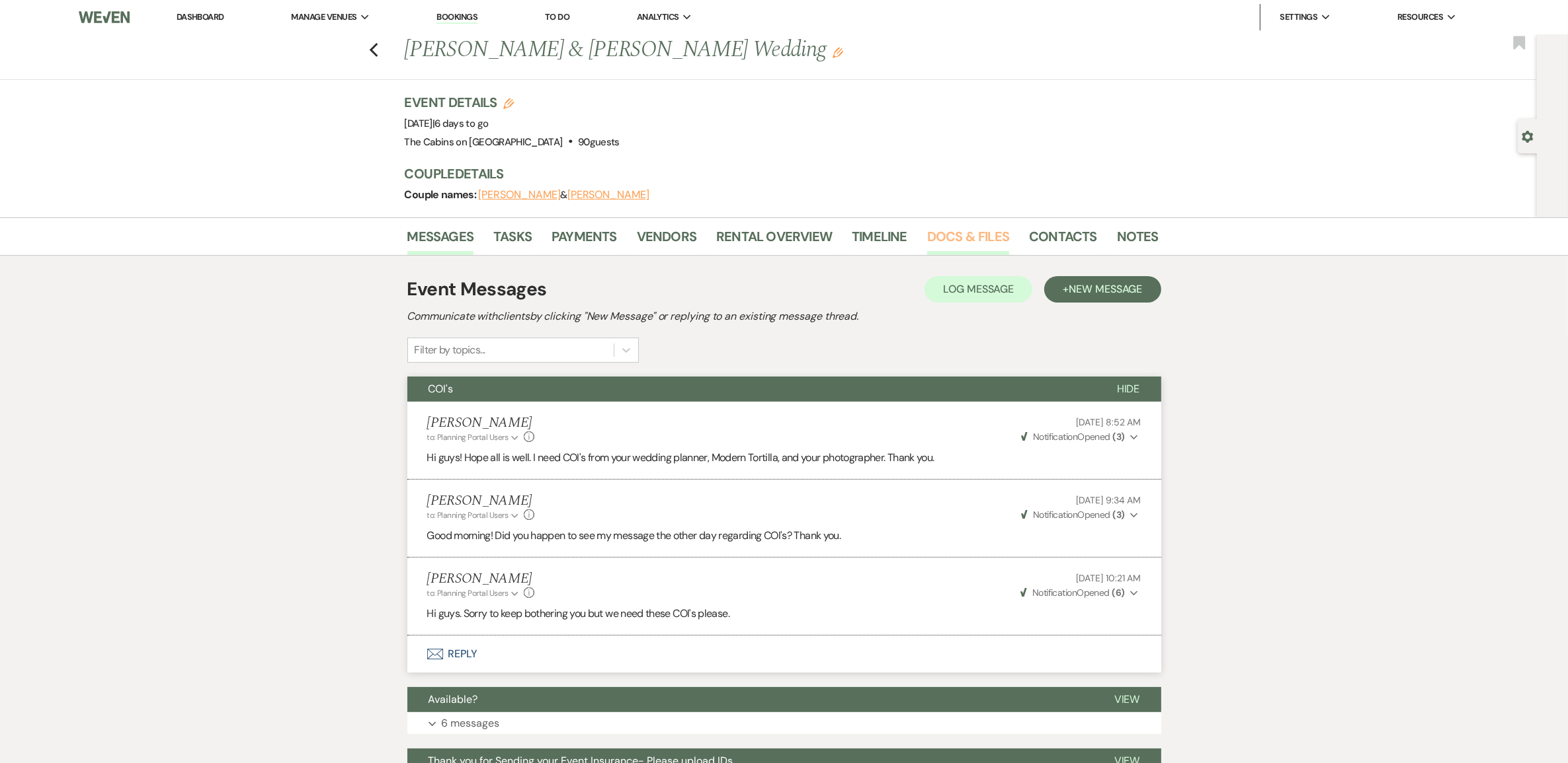
click at [966, 256] on link "Docs & Files" at bounding box center [968, 240] width 82 height 29
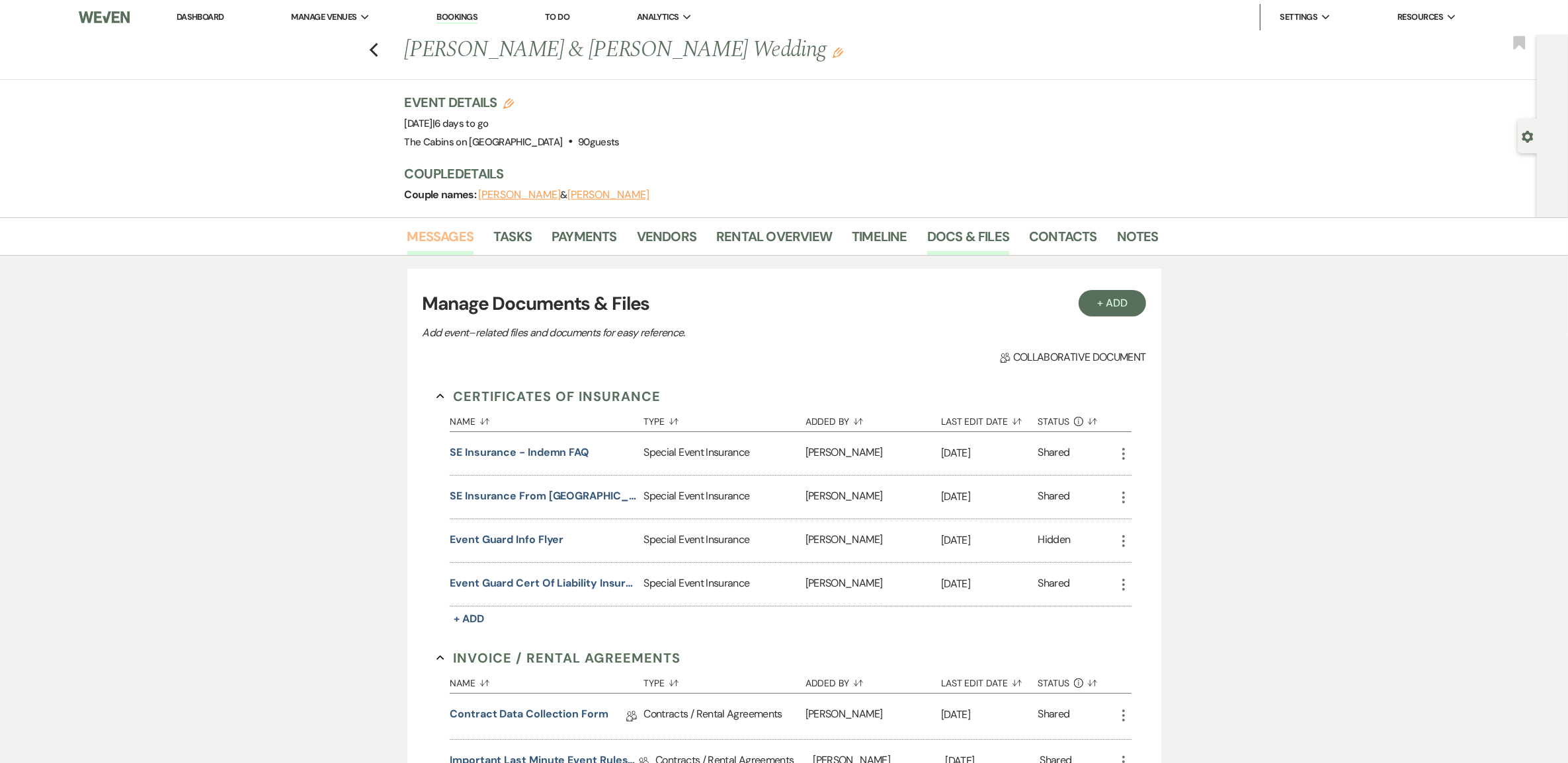
click at [436, 256] on link "Messages" at bounding box center [441, 240] width 67 height 29
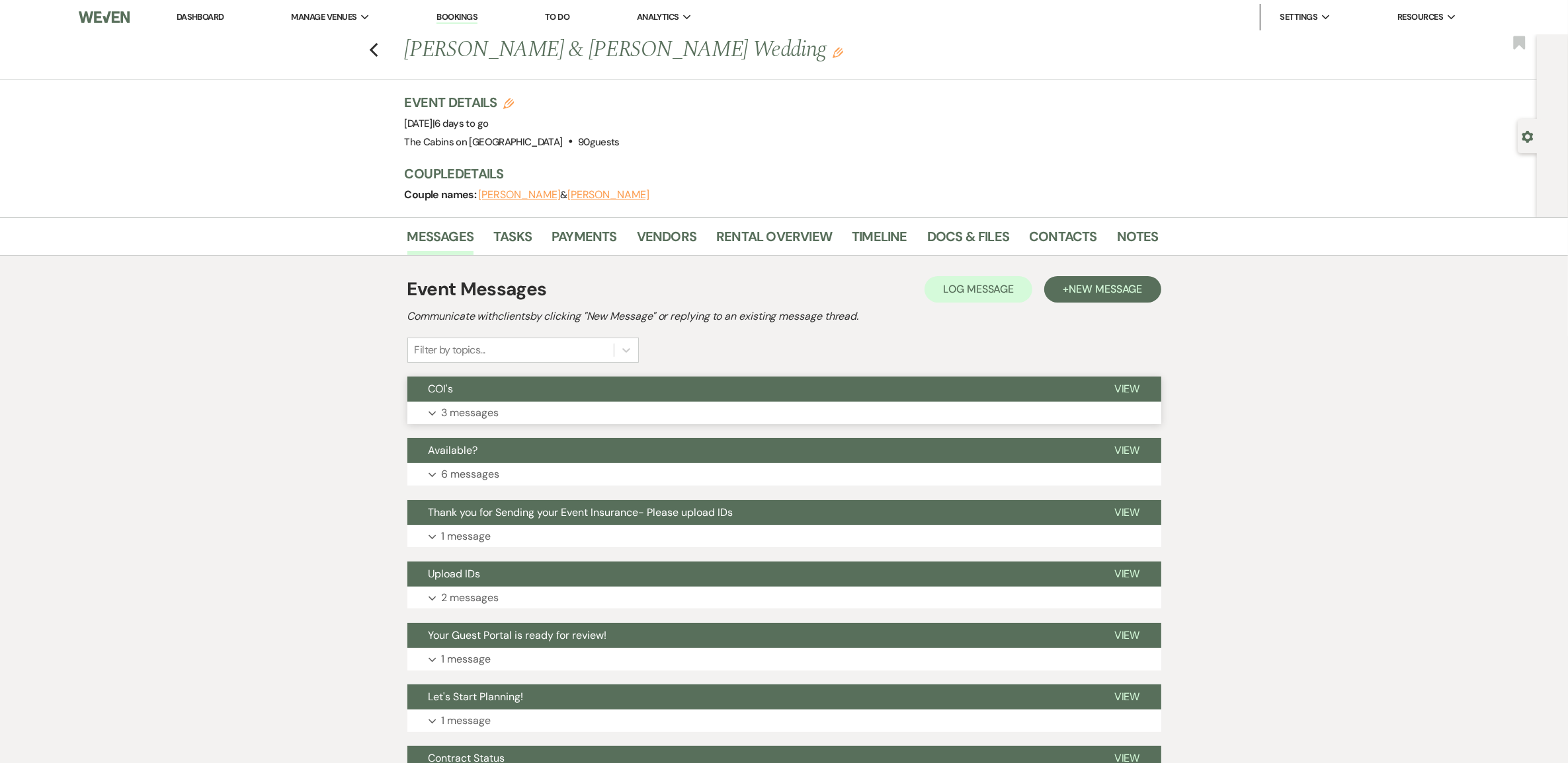
click at [497, 422] on p "3 messages" at bounding box center [470, 413] width 57 height 17
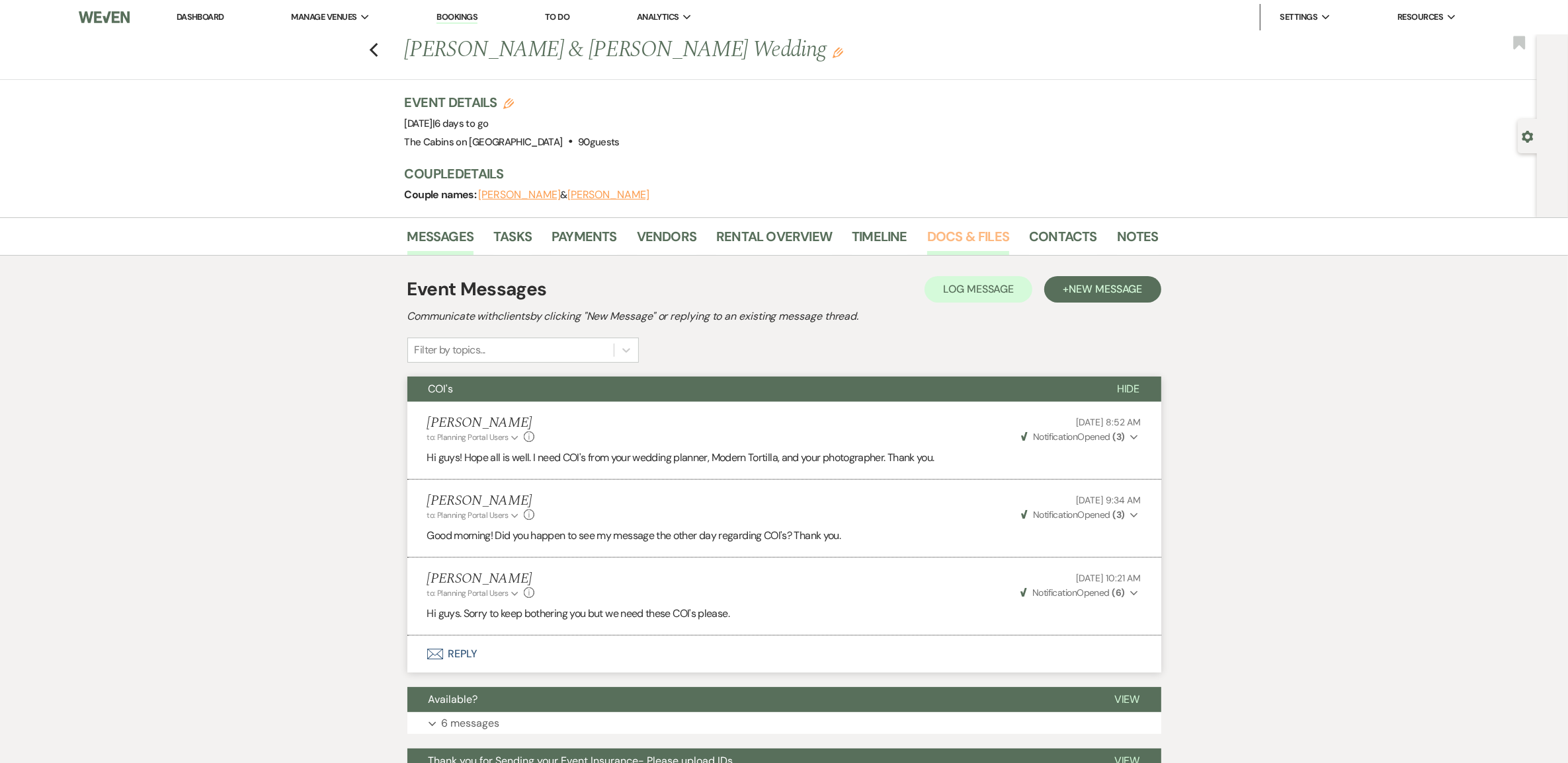
click at [946, 253] on link "Docs & Files" at bounding box center [968, 240] width 82 height 29
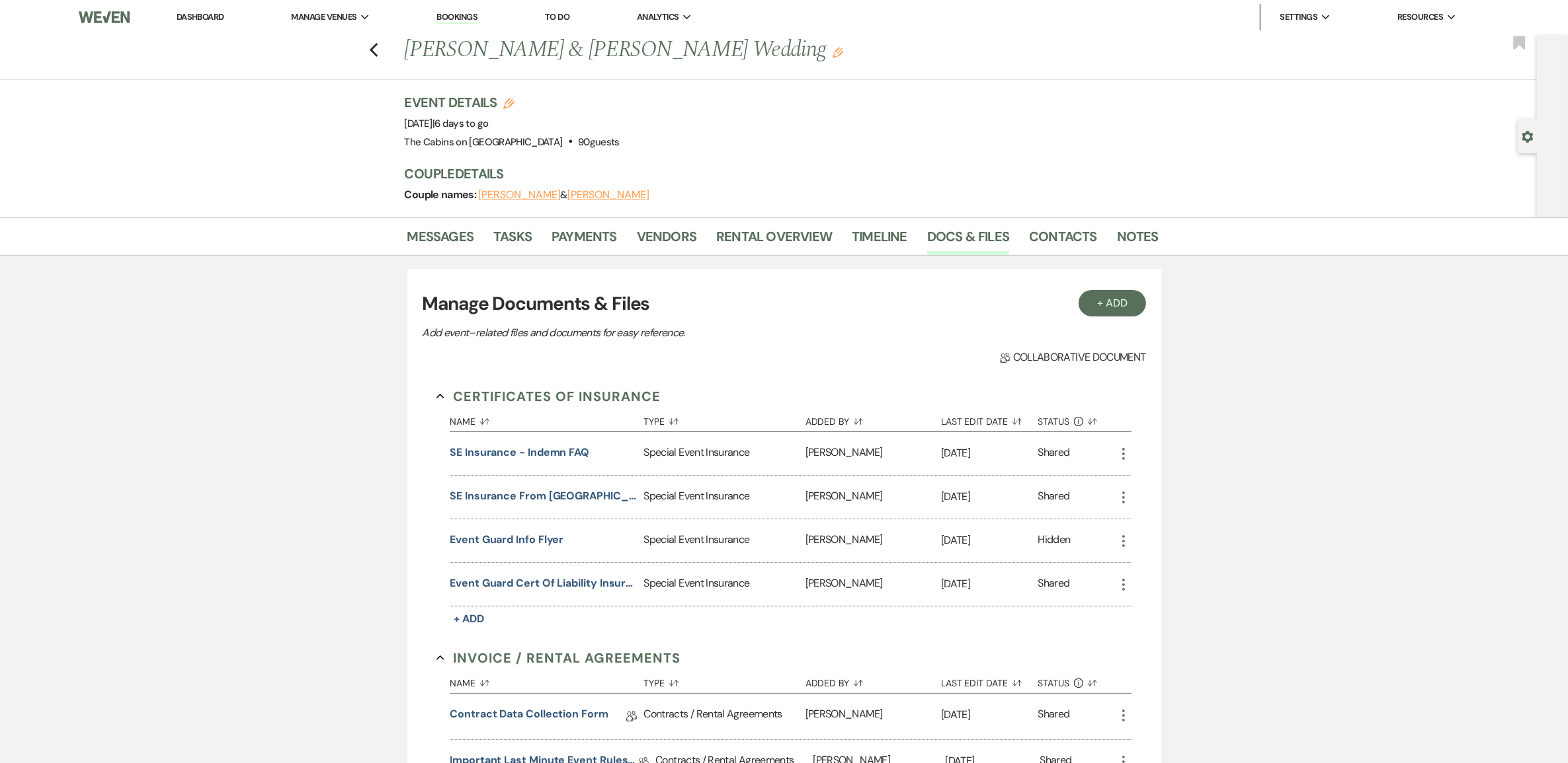
click at [560, 200] on button "[PERSON_NAME]" at bounding box center [520, 195] width 82 height 11
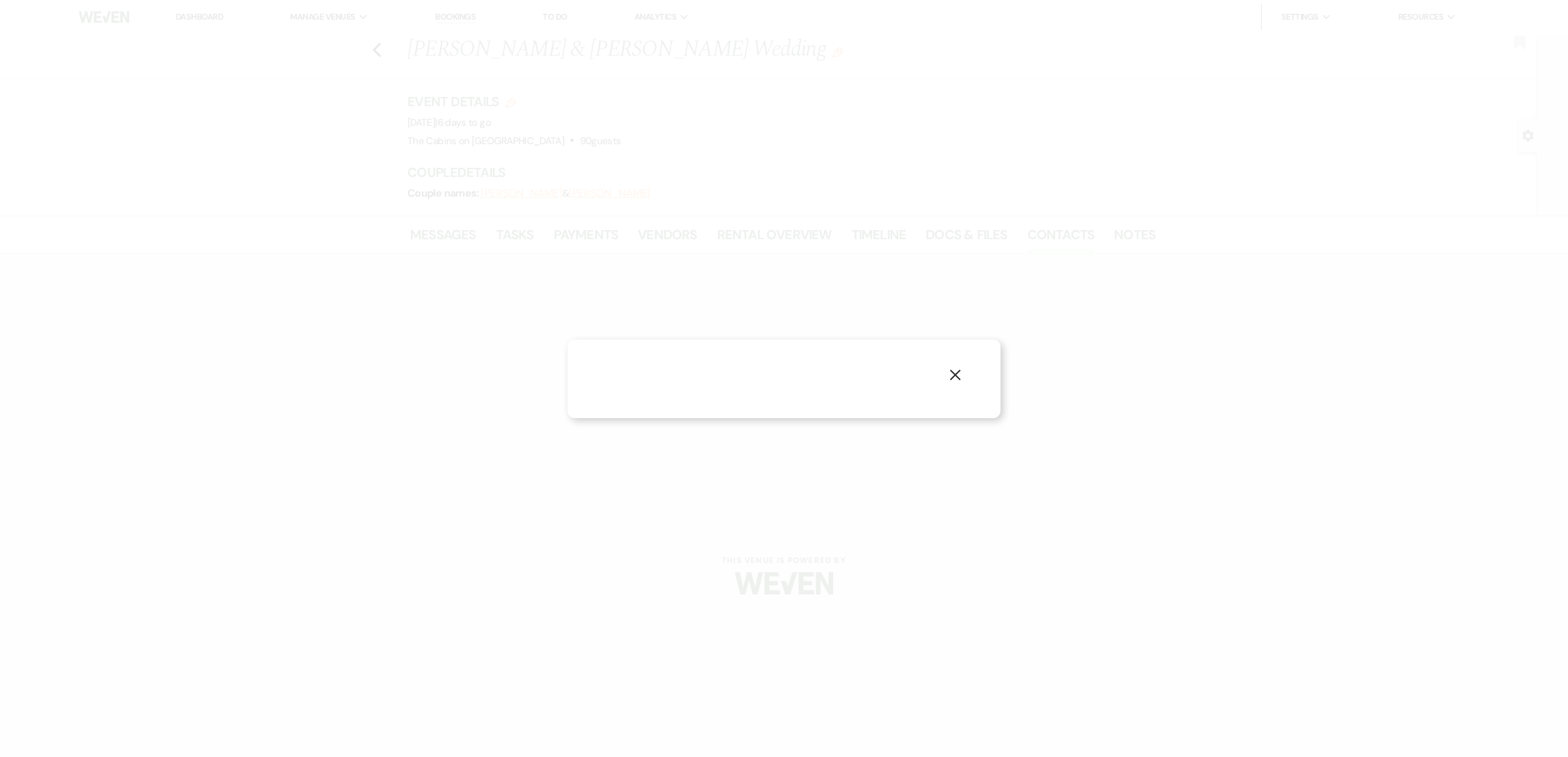
select select "1"
